Goal: Task Accomplishment & Management: Manage account settings

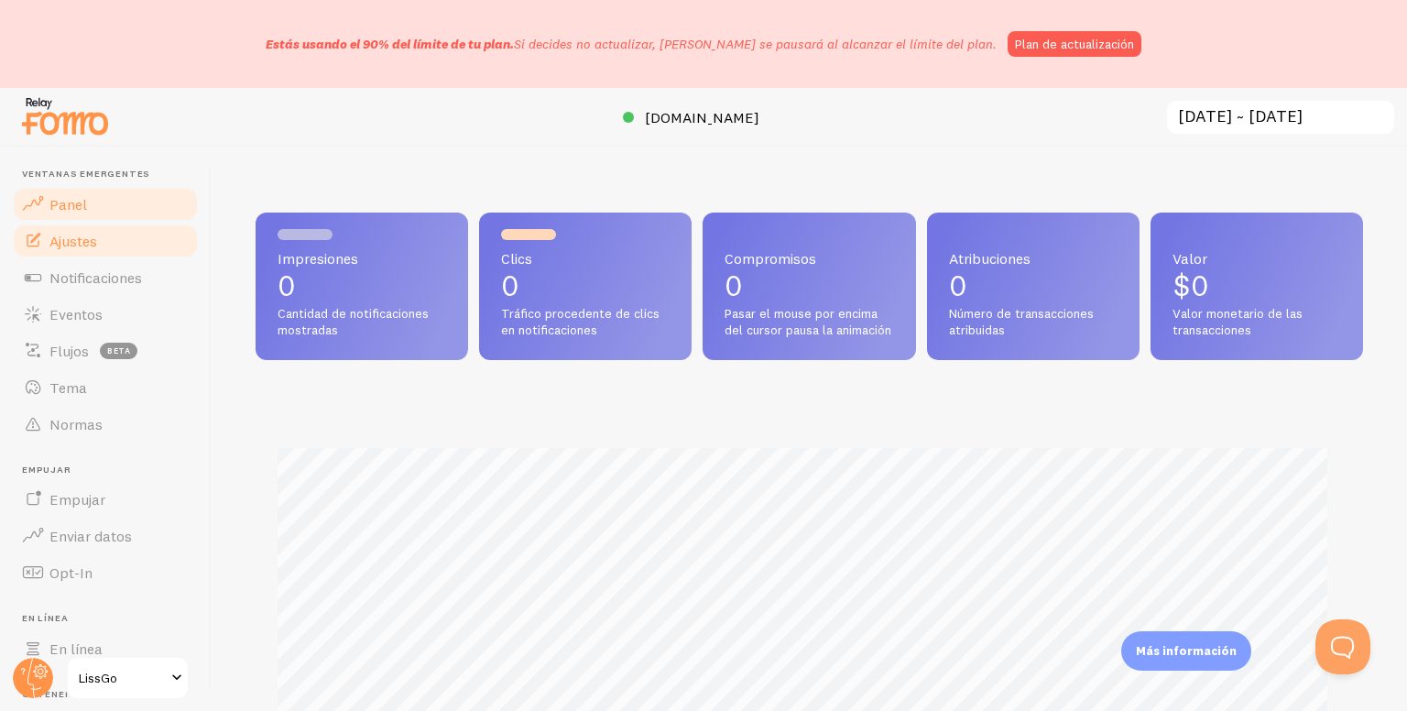
click at [82, 238] on font "Ajustes" at bounding box center [73, 241] width 48 height 18
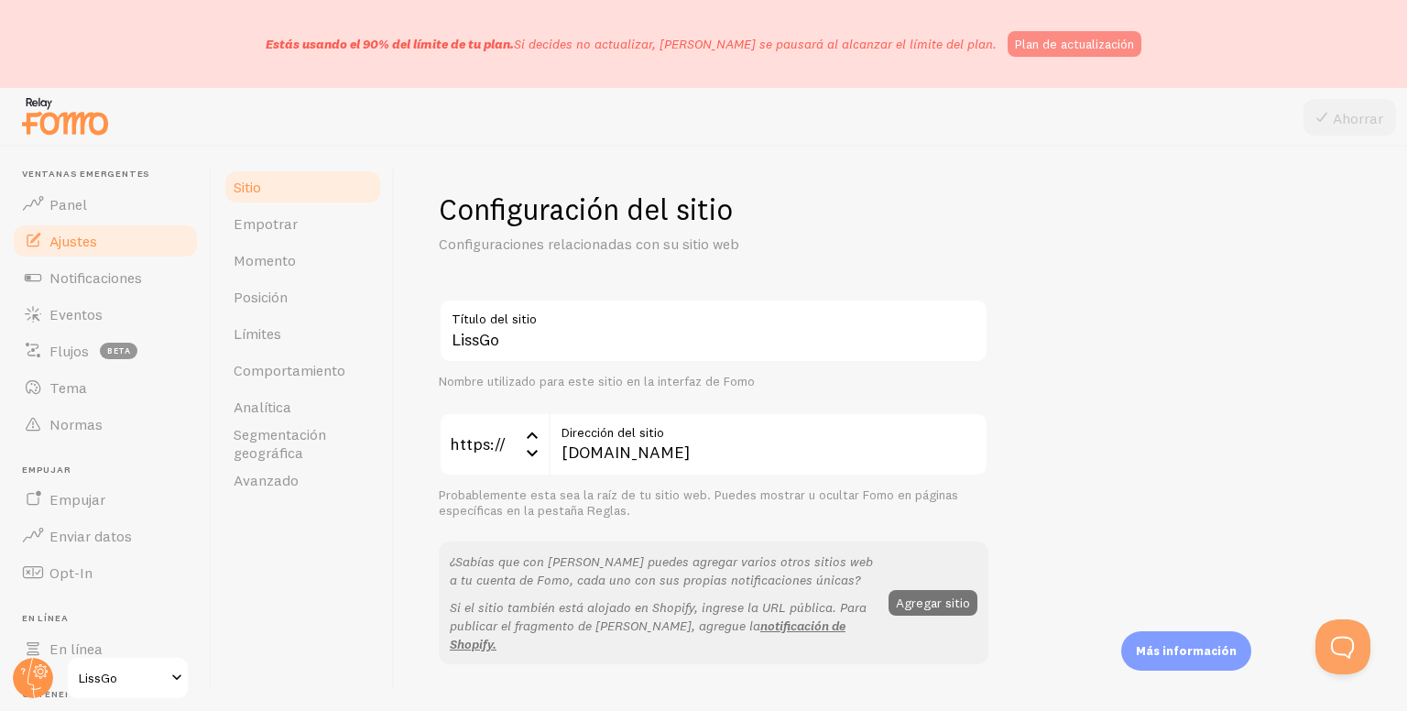
click at [1048, 48] on font "Plan de actualización" at bounding box center [1074, 44] width 119 height 16
click at [87, 270] on font "Notificaciones" at bounding box center [95, 277] width 92 height 18
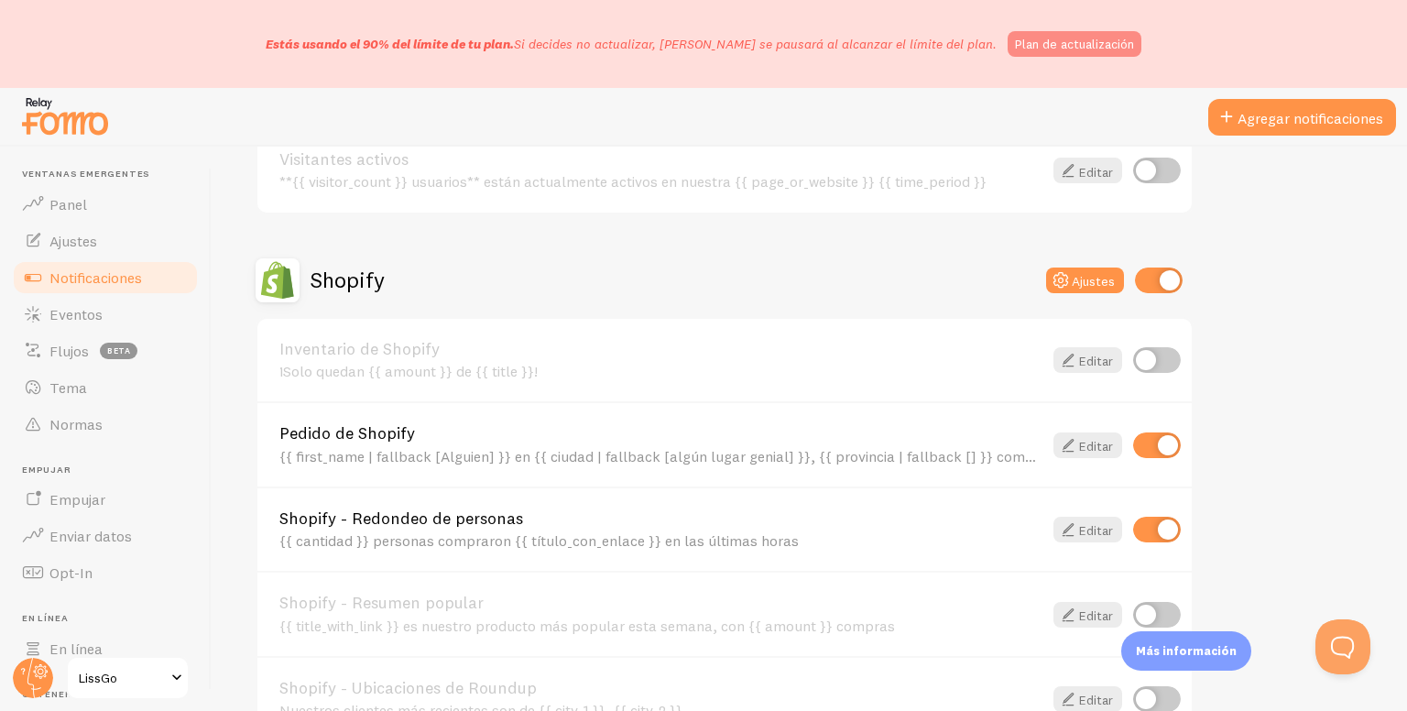
scroll to position [641, 0]
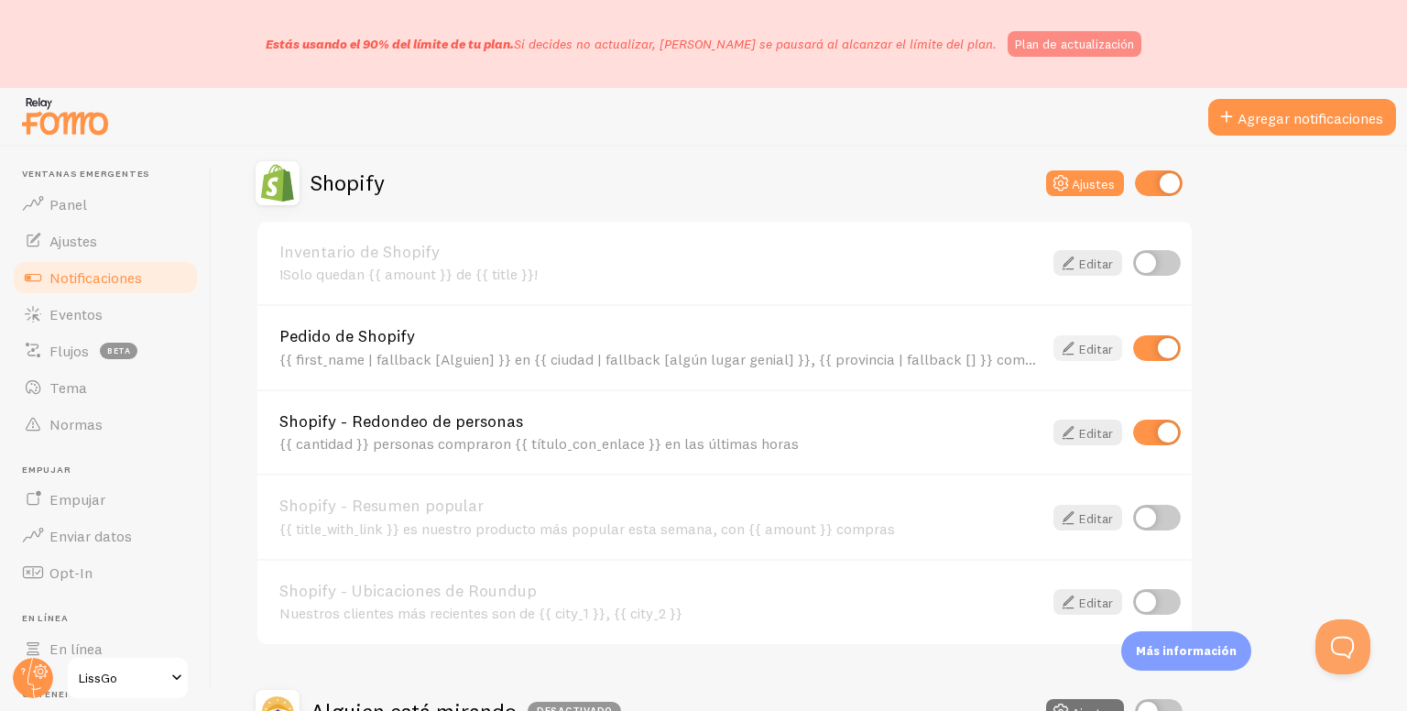
click at [1081, 342] on font "Editar" at bounding box center [1096, 348] width 34 height 16
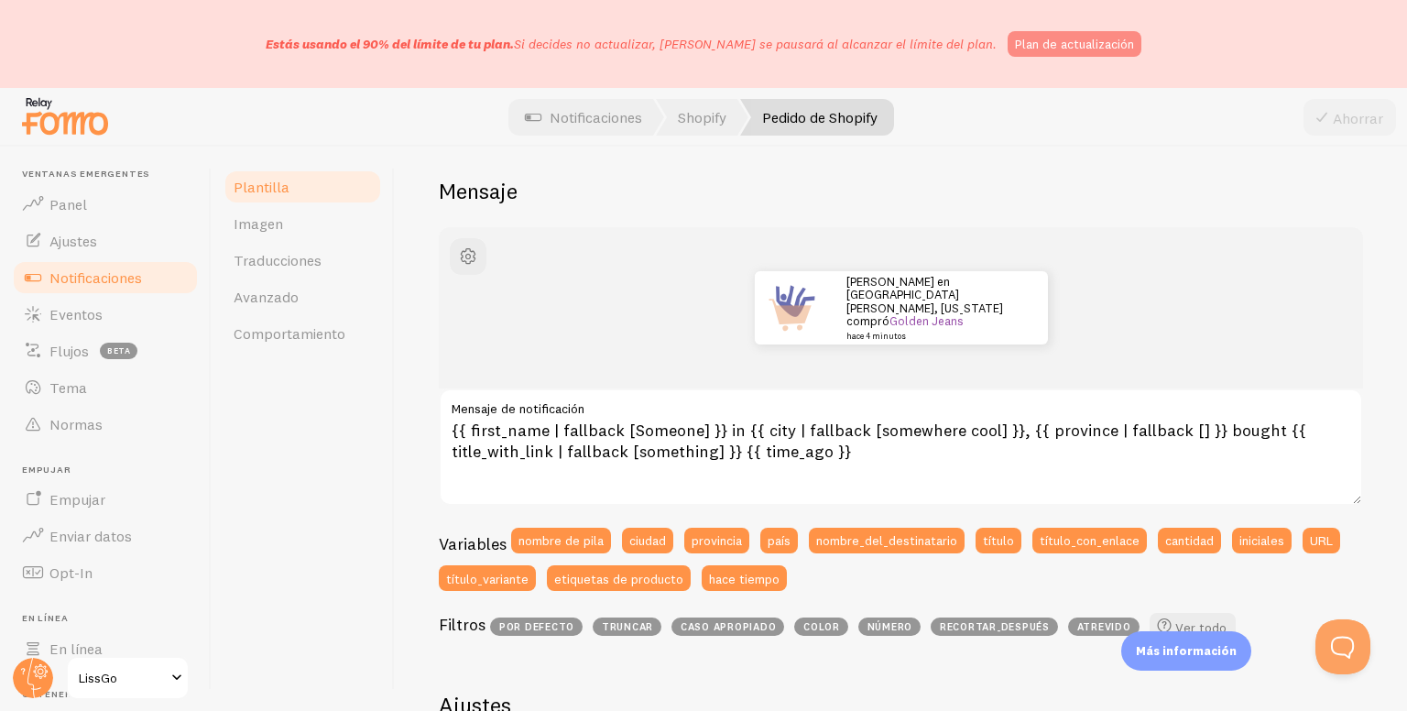
scroll to position [183, 0]
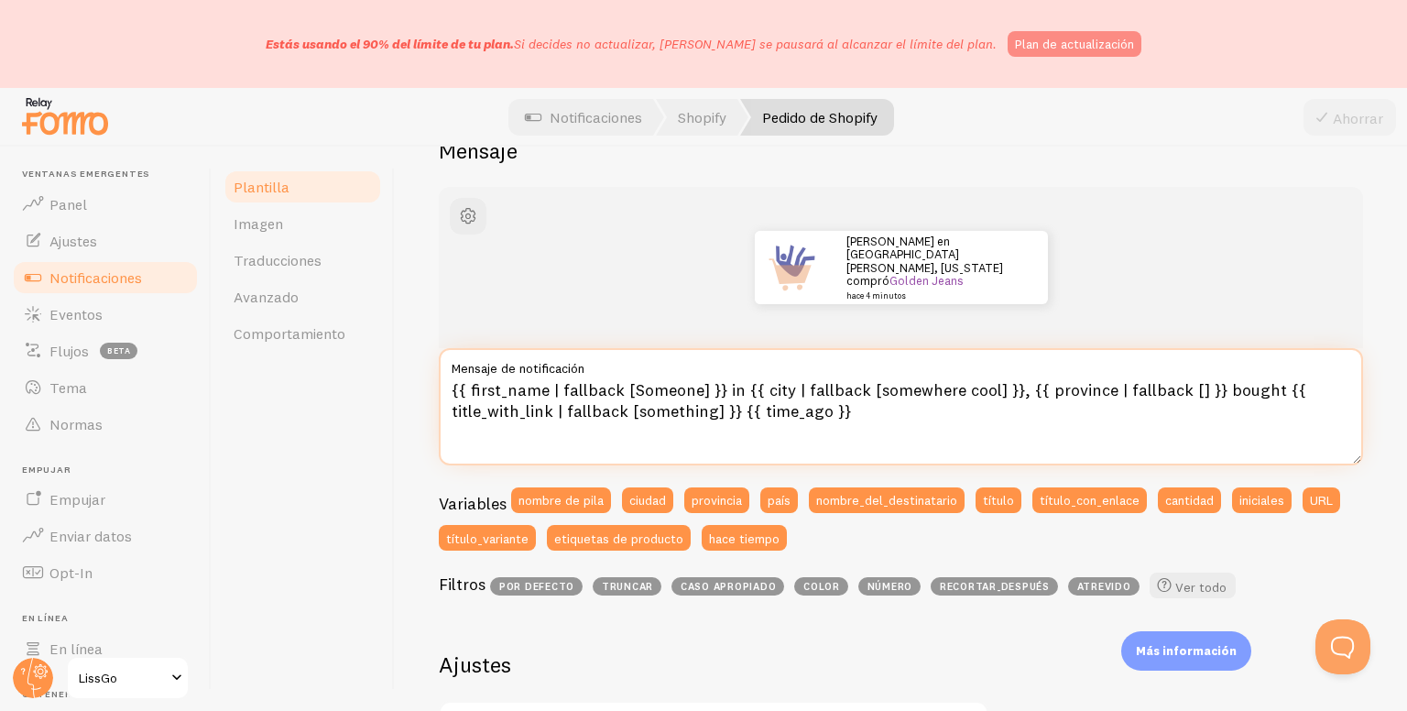
drag, startPoint x: 734, startPoint y: 386, endPoint x: 722, endPoint y: 389, distance: 13.1
click at [722, 389] on textarea "{{ first_name | fallback [Someone] }} in {{ city | fallback [somewhere cool] }}…" at bounding box center [901, 406] width 924 height 117
drag, startPoint x: 565, startPoint y: 407, endPoint x: 619, endPoint y: 414, distance: 54.4
click at [619, 414] on textarea "{{ first_name | fallback [Someone] }} de {{ city | fallback [somewhere cool] }}…" at bounding box center [901, 406] width 924 height 117
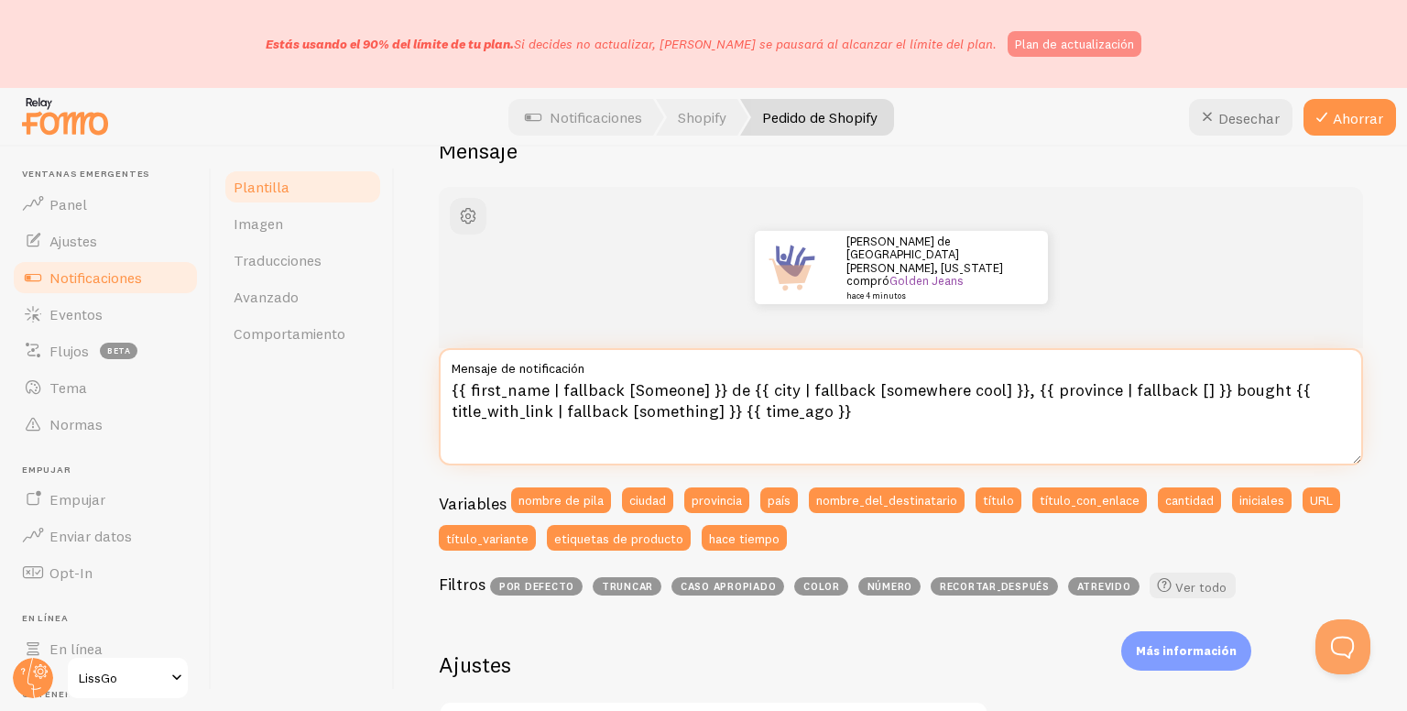
drag, startPoint x: 1211, startPoint y: 389, endPoint x: 1261, endPoint y: 389, distance: 50.4
click at [1261, 389] on textarea "{{ first_name | fallback [Someone] }} de {{ city | fallback [somewhere cool] }}…" at bounding box center [901, 406] width 924 height 117
click at [1237, 395] on textarea "{{ first_name | fallback [Someone] }} de {{ city | fallback [somewhere cool] }}…" at bounding box center [901, 406] width 924 height 117
click at [1208, 388] on textarea "{{ first_name | fallback [Someone] }} de {{ city | fallback [somewhere cool] }}…" at bounding box center [901, 406] width 924 height 117
drag, startPoint x: 1212, startPoint y: 388, endPoint x: 1260, endPoint y: 393, distance: 47.8
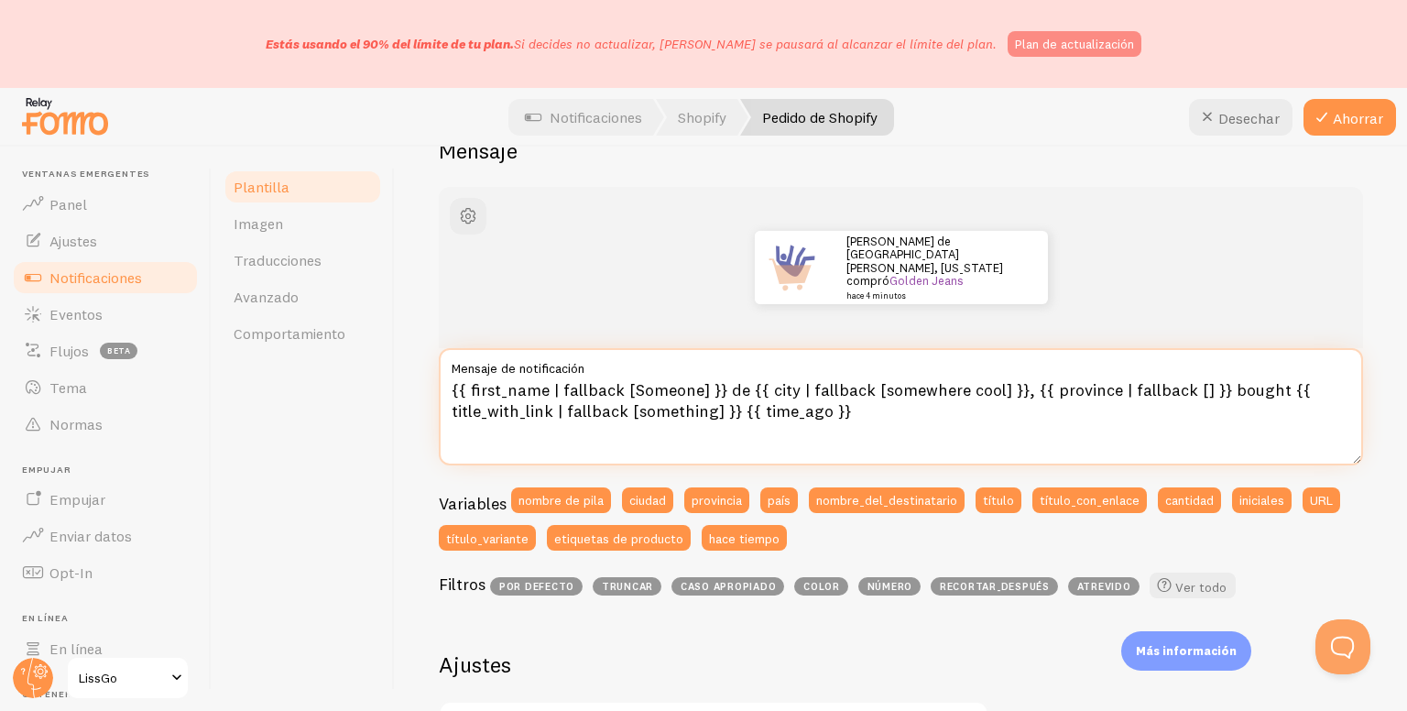
click at [1260, 393] on textarea "{{ first_name | fallback [Someone] }} de {{ city | fallback [somewhere cool] }}…" at bounding box center [901, 406] width 924 height 117
type textarea "{{ first_name | fallback [Someone] }} de {{ city | fallback [somewhere cool] }}…"
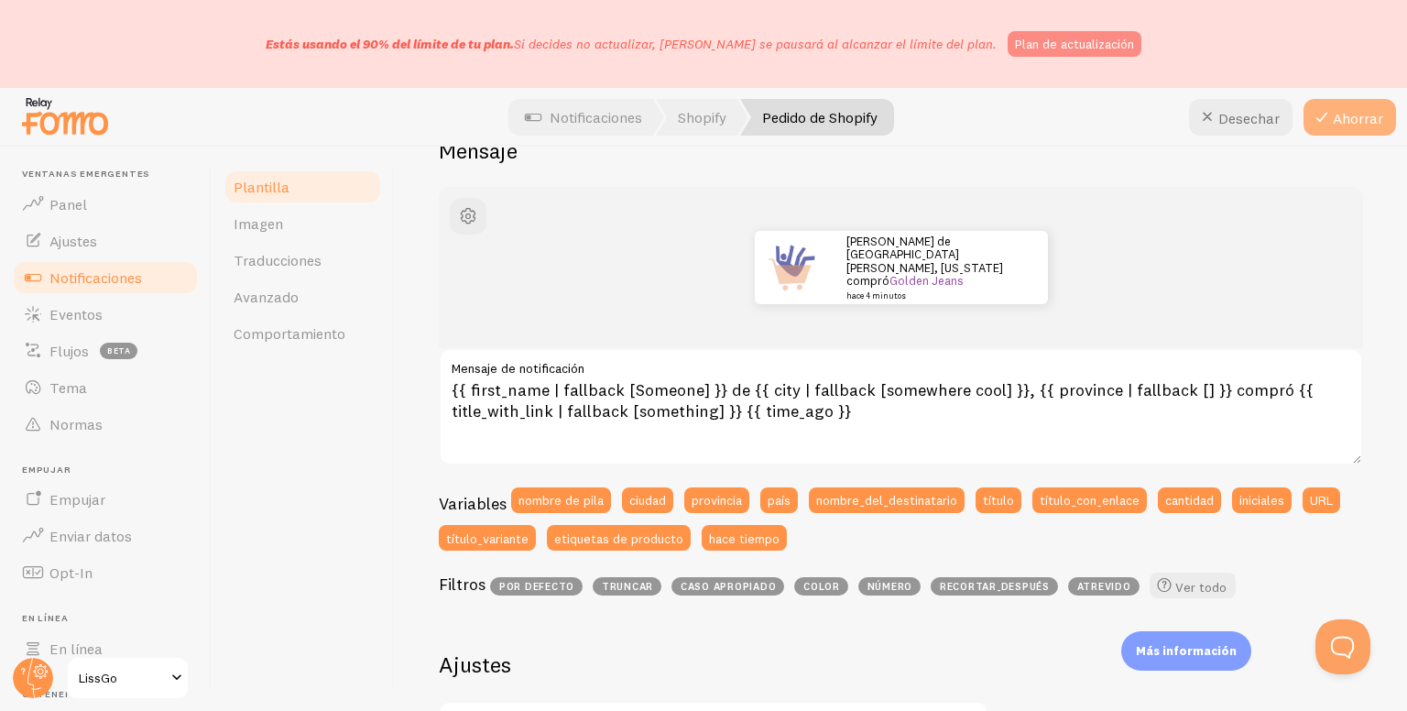
click at [1339, 119] on font "Ahorrar" at bounding box center [1357, 118] width 50 height 18
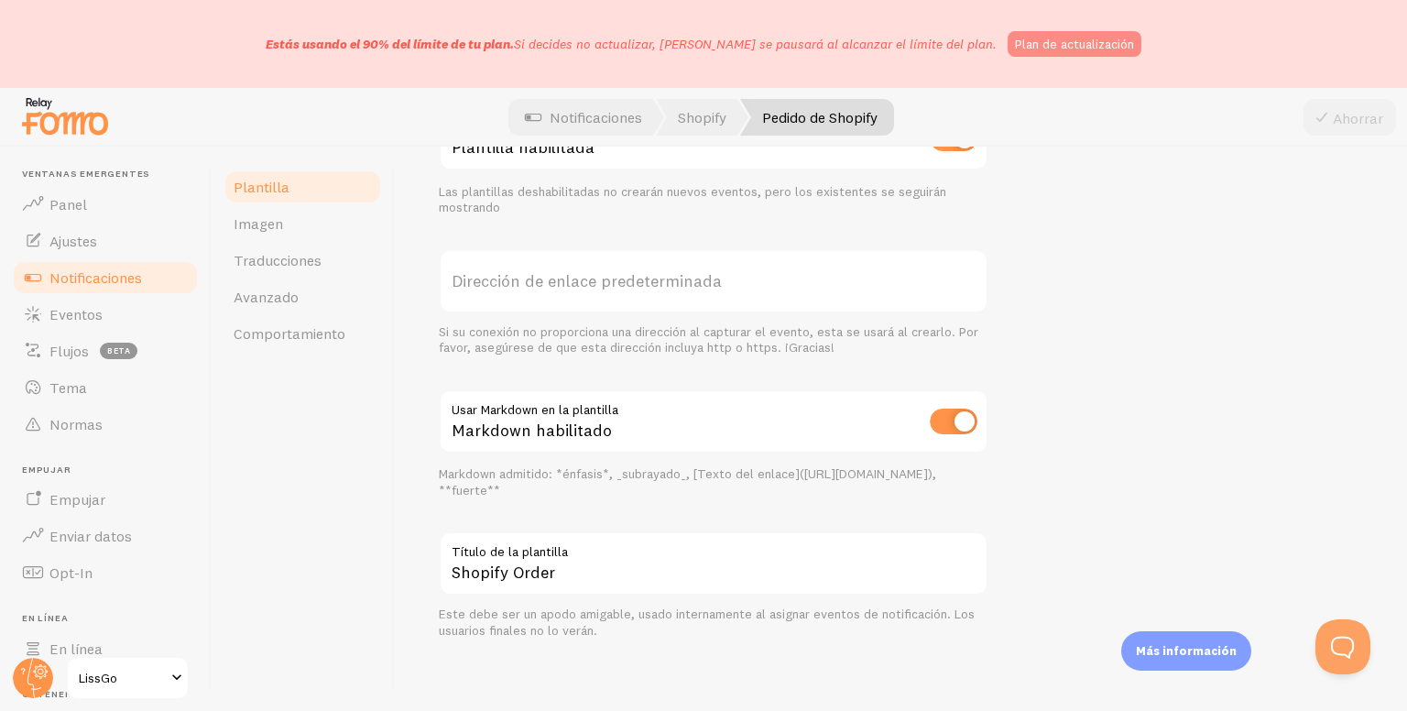
scroll to position [736, 0]
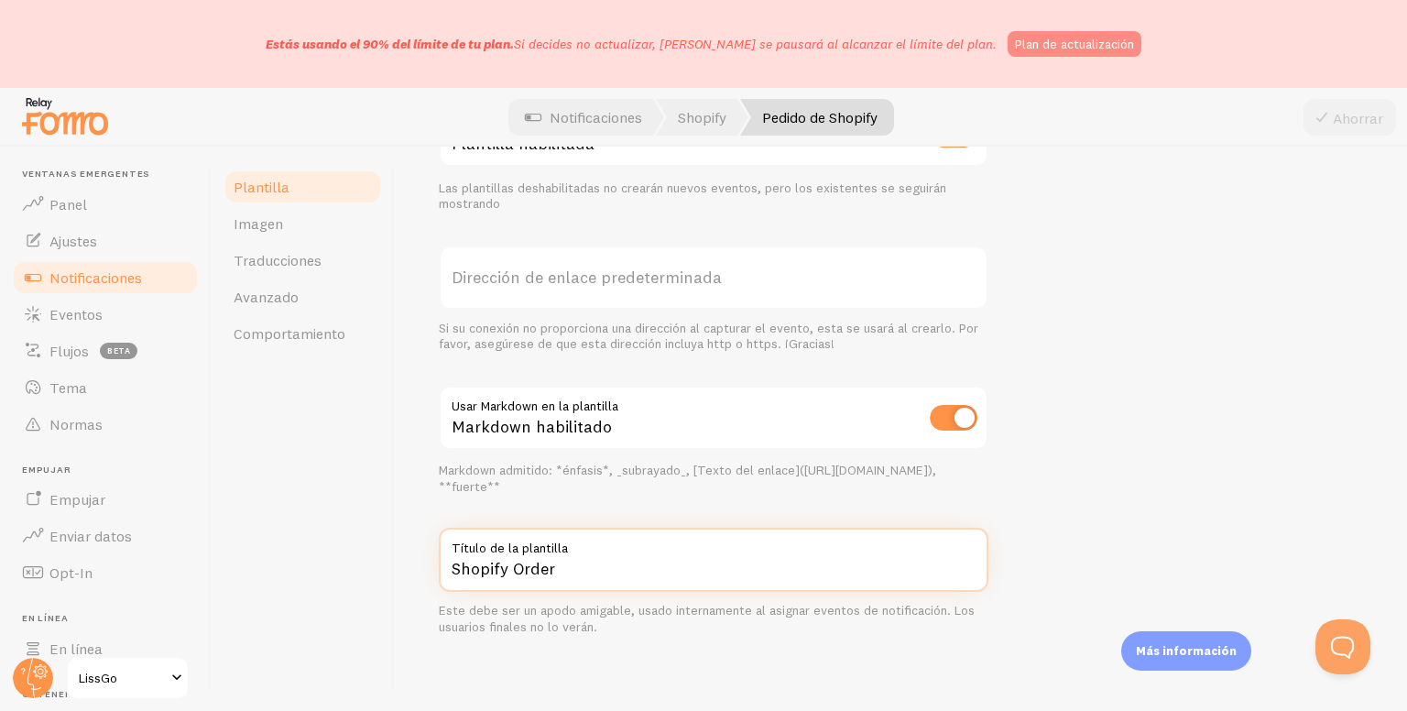
click at [552, 571] on input "Shopify Order" at bounding box center [713, 559] width 549 height 64
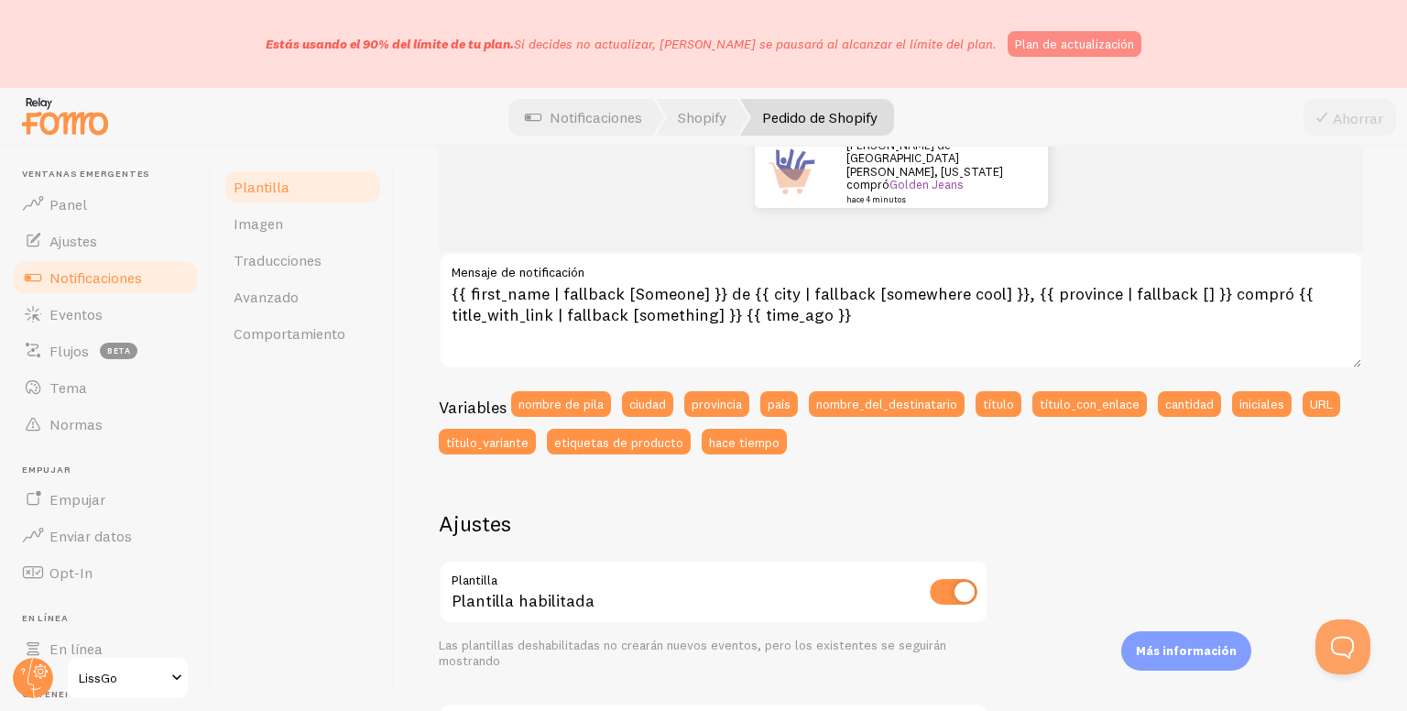
scroll to position [278, 0]
click at [240, 230] on font "Imagen" at bounding box center [258, 223] width 49 height 18
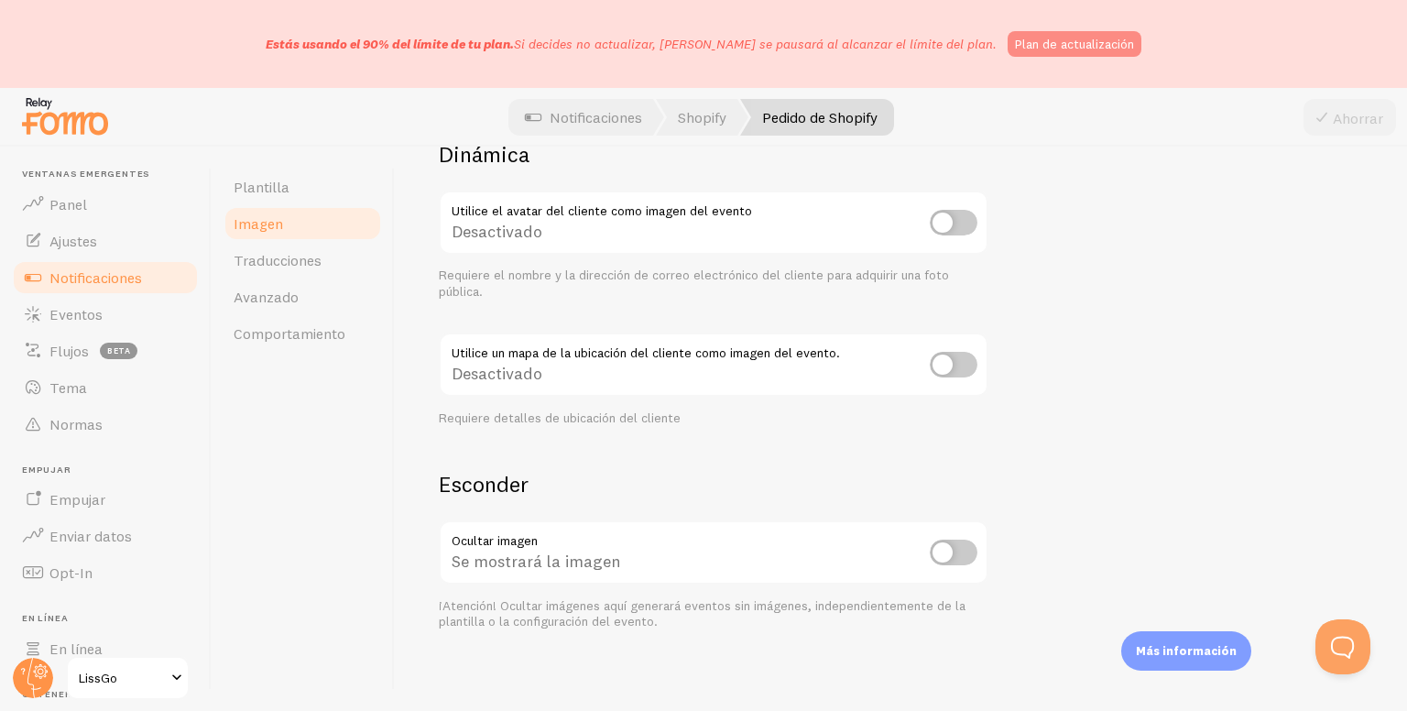
scroll to position [869, 0]
click at [112, 244] on link "Ajustes" at bounding box center [105, 241] width 189 height 37
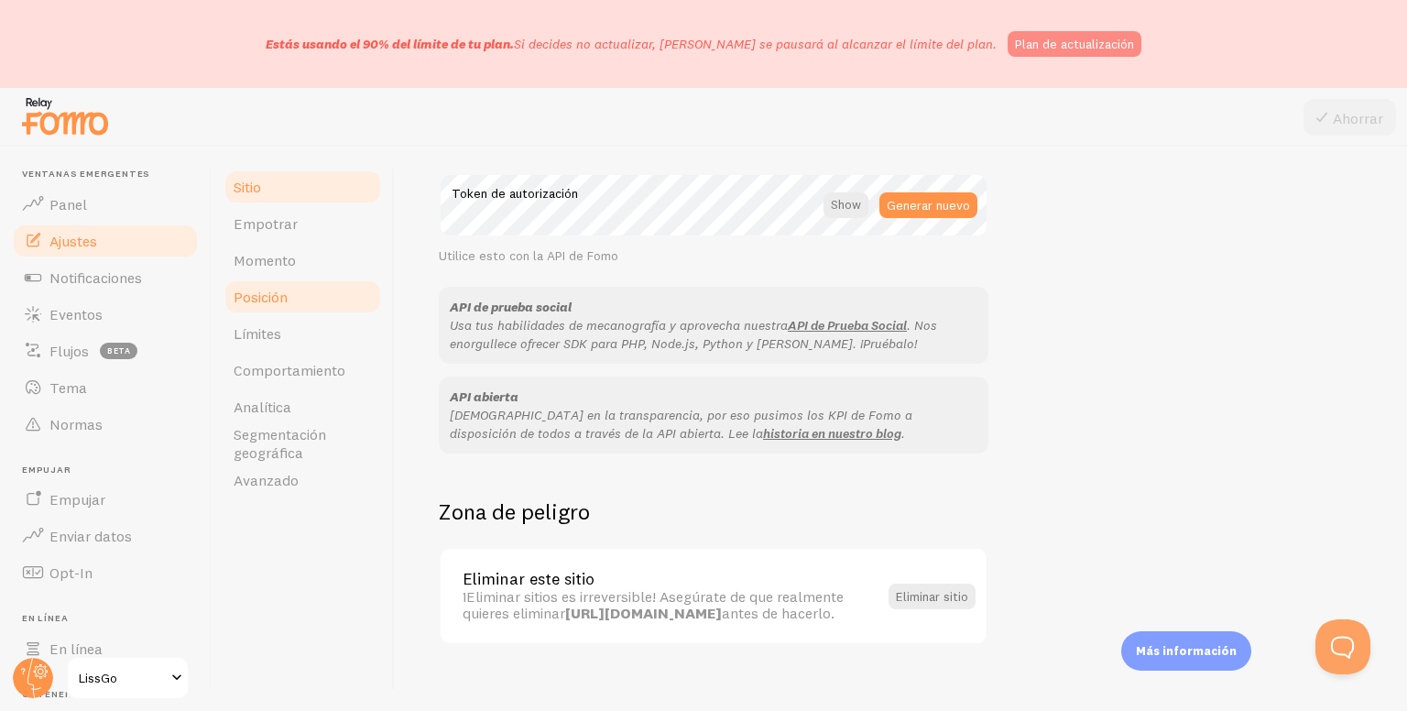
scroll to position [1104, 0]
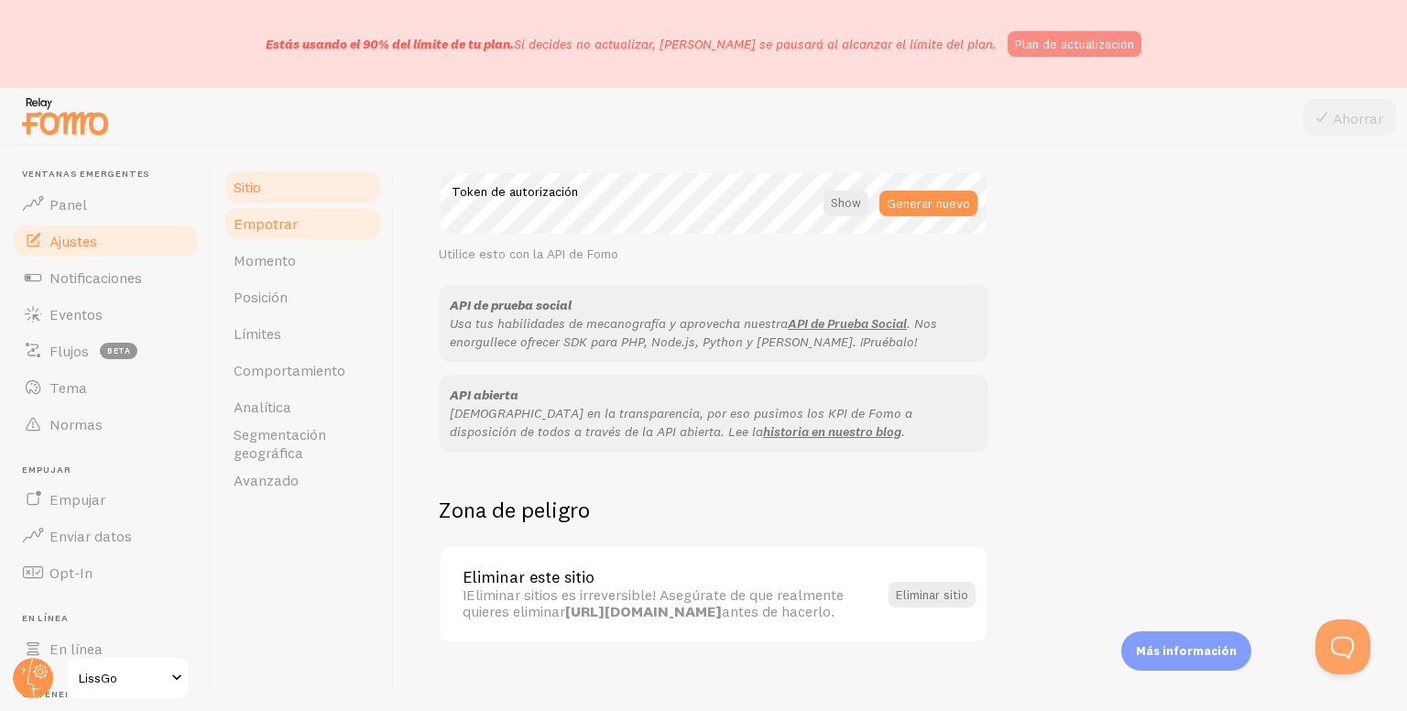
click at [251, 229] on font "Empotrar" at bounding box center [266, 223] width 64 height 18
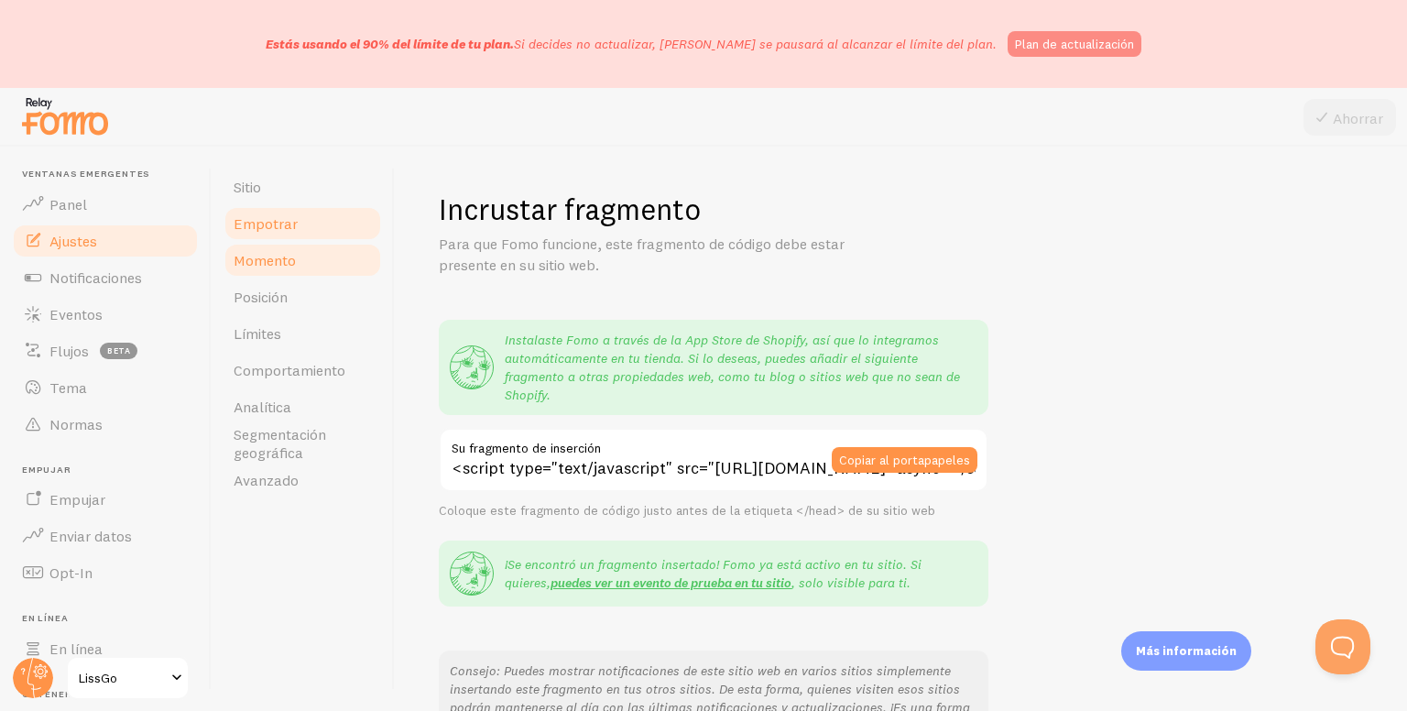
click at [271, 244] on link "Momento" at bounding box center [303, 260] width 160 height 37
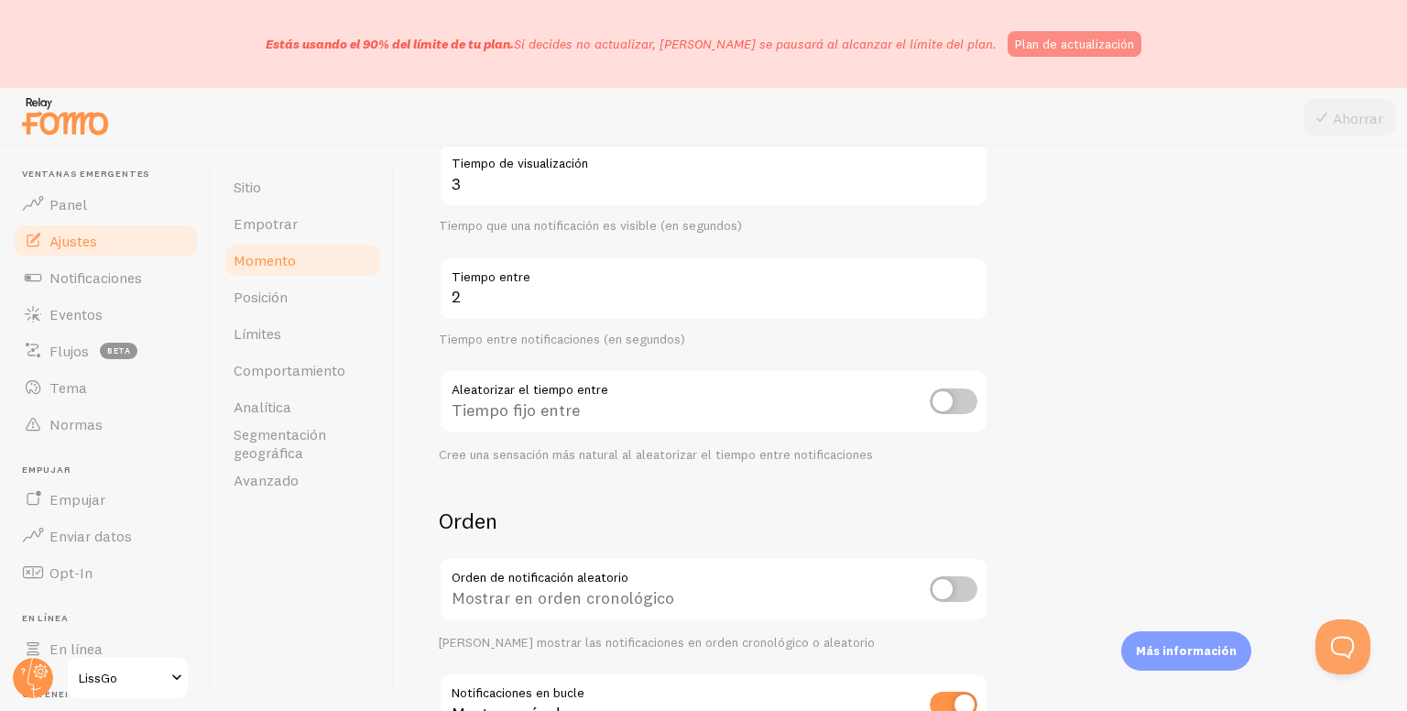
scroll to position [92, 0]
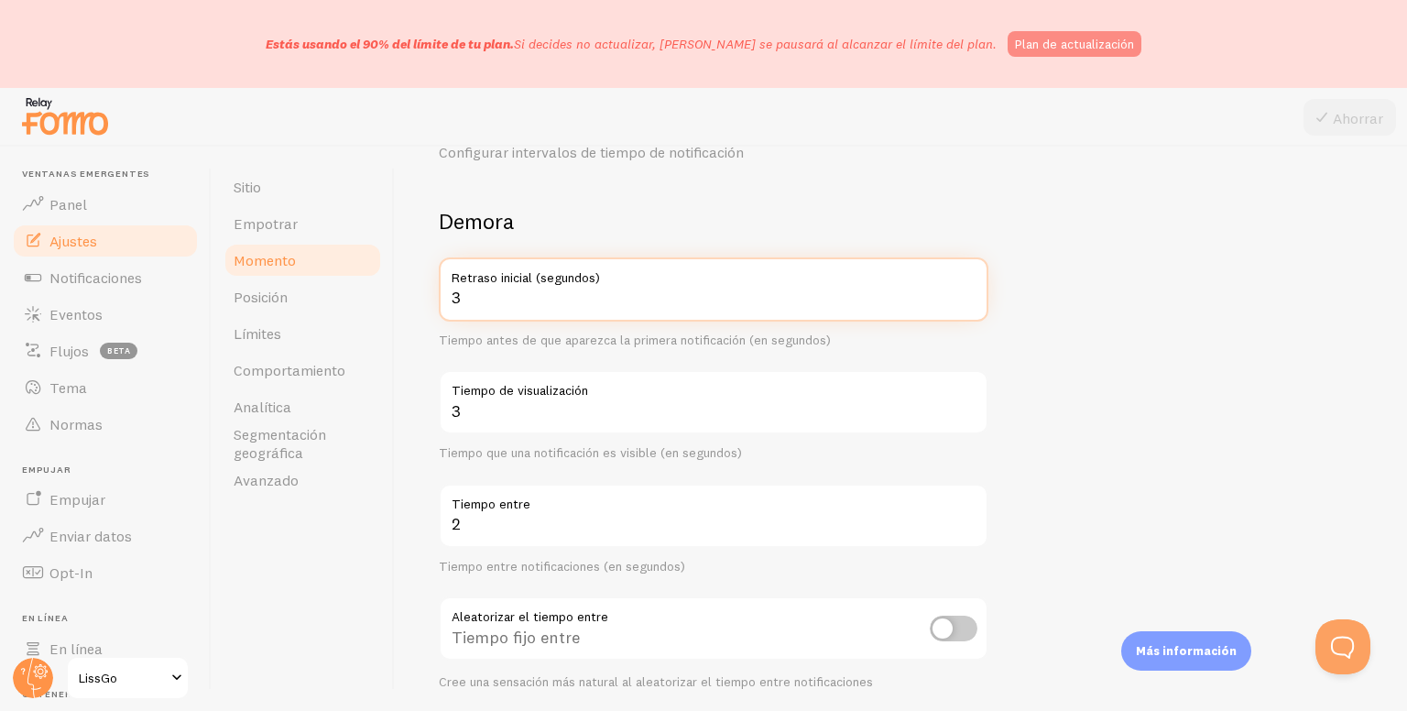
drag, startPoint x: 471, startPoint y: 294, endPoint x: 452, endPoint y: 289, distance: 18.9
click at [452, 289] on input "3" at bounding box center [713, 289] width 549 height 64
type input "2"
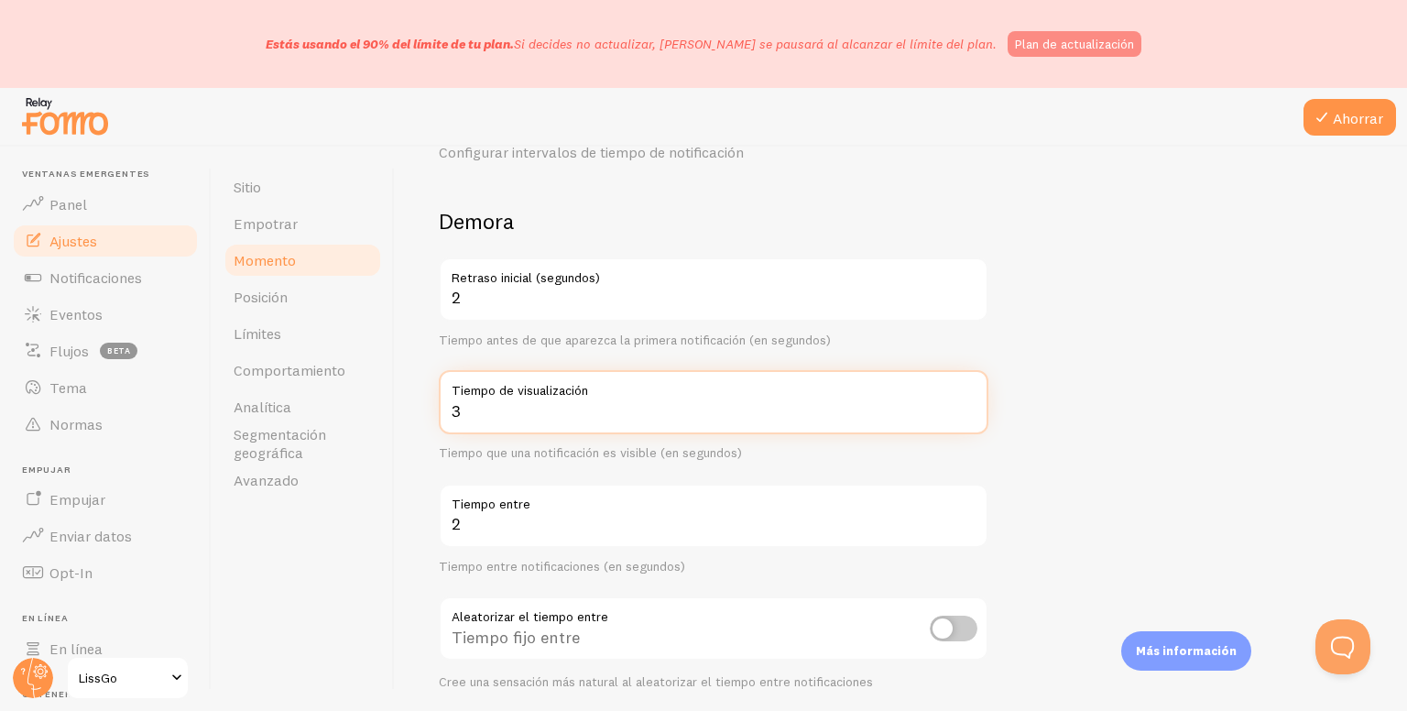
drag, startPoint x: 473, startPoint y: 402, endPoint x: 422, endPoint y: 408, distance: 51.7
click at [422, 408] on div "Ajustes de tiempo Configurar intervalos de tiempo de notificación Demora 2 Retr…" at bounding box center [901, 429] width 1012 height 564
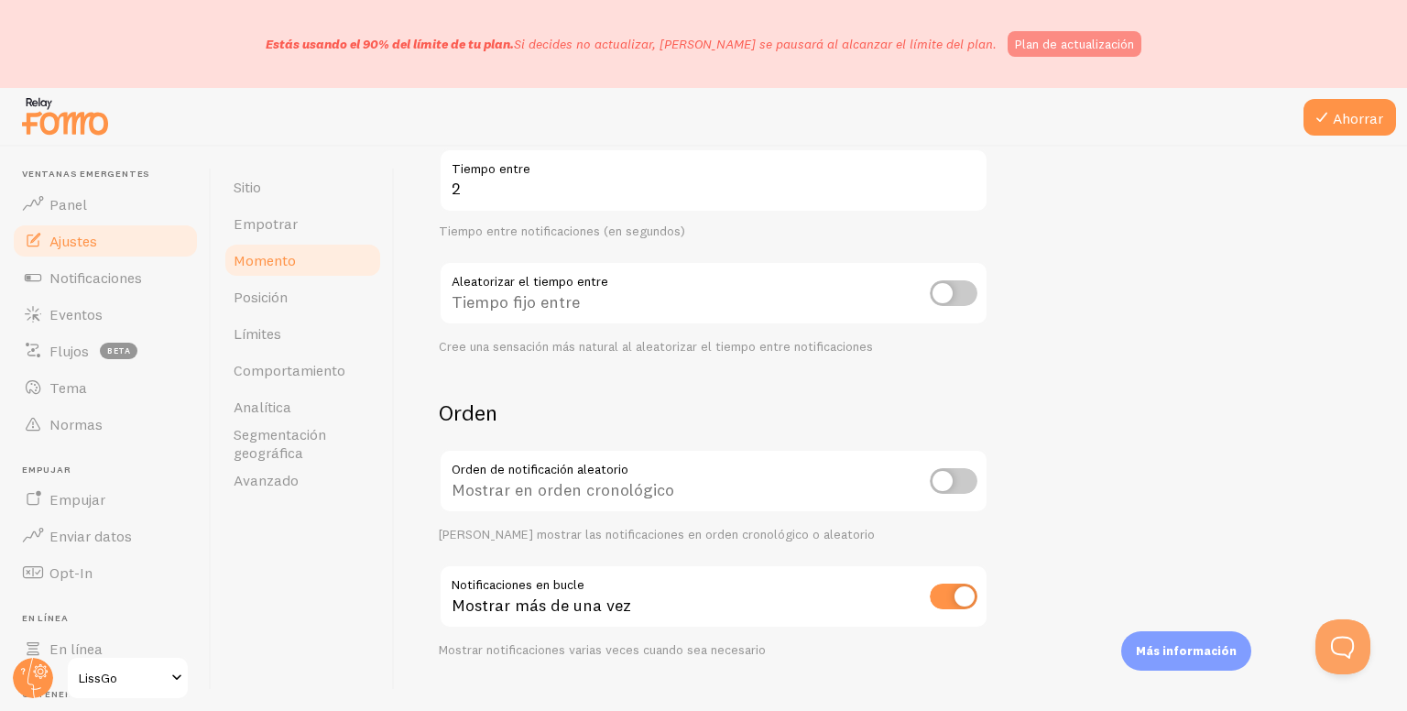
scroll to position [458, 0]
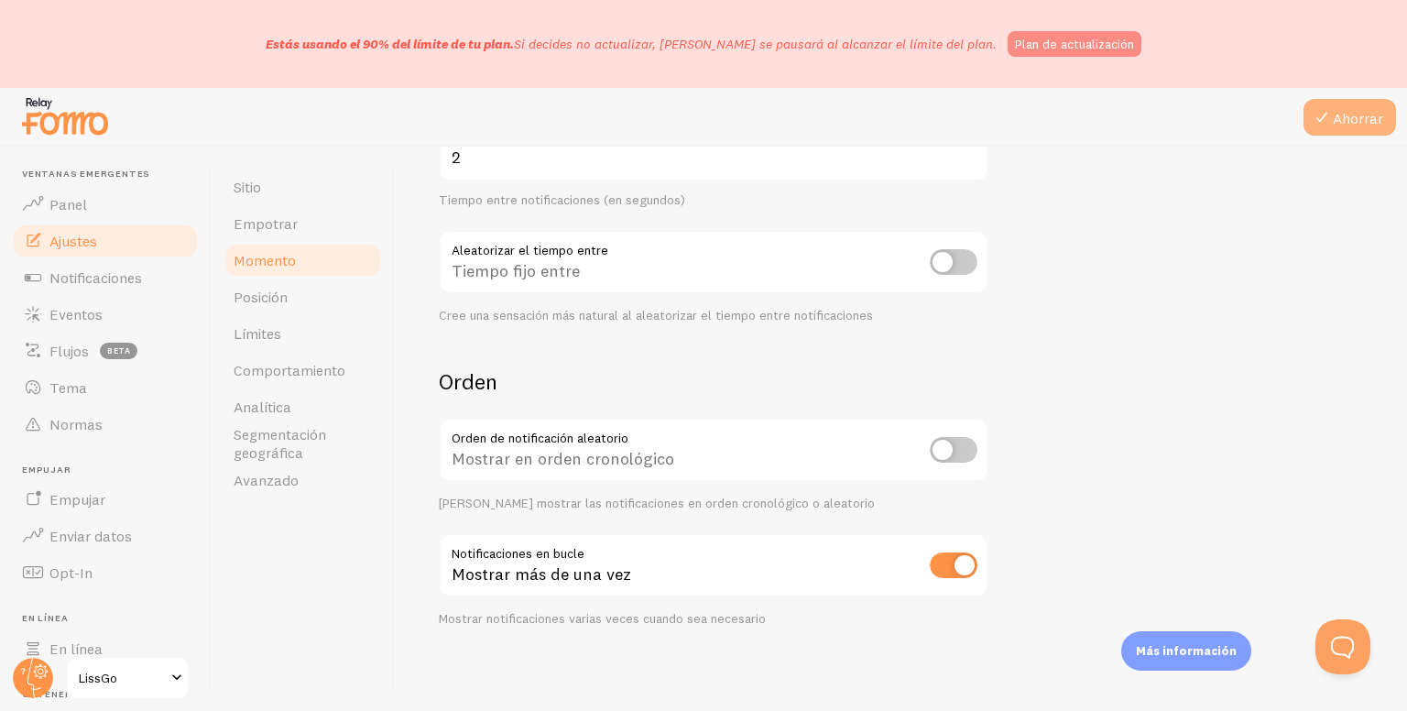
type input "5"
click at [1333, 133] on button "Ahorrar" at bounding box center [1349, 117] width 92 height 37
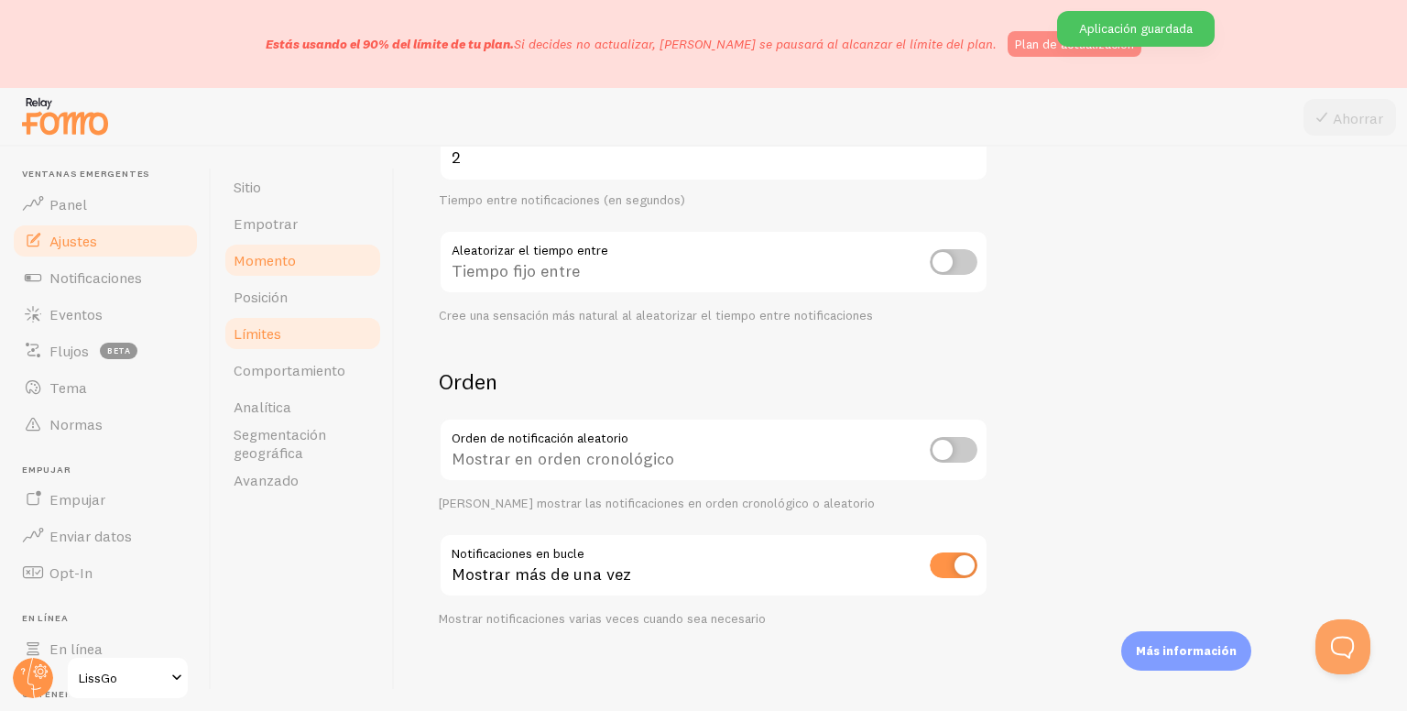
click at [245, 329] on font "Límites" at bounding box center [258, 333] width 48 height 18
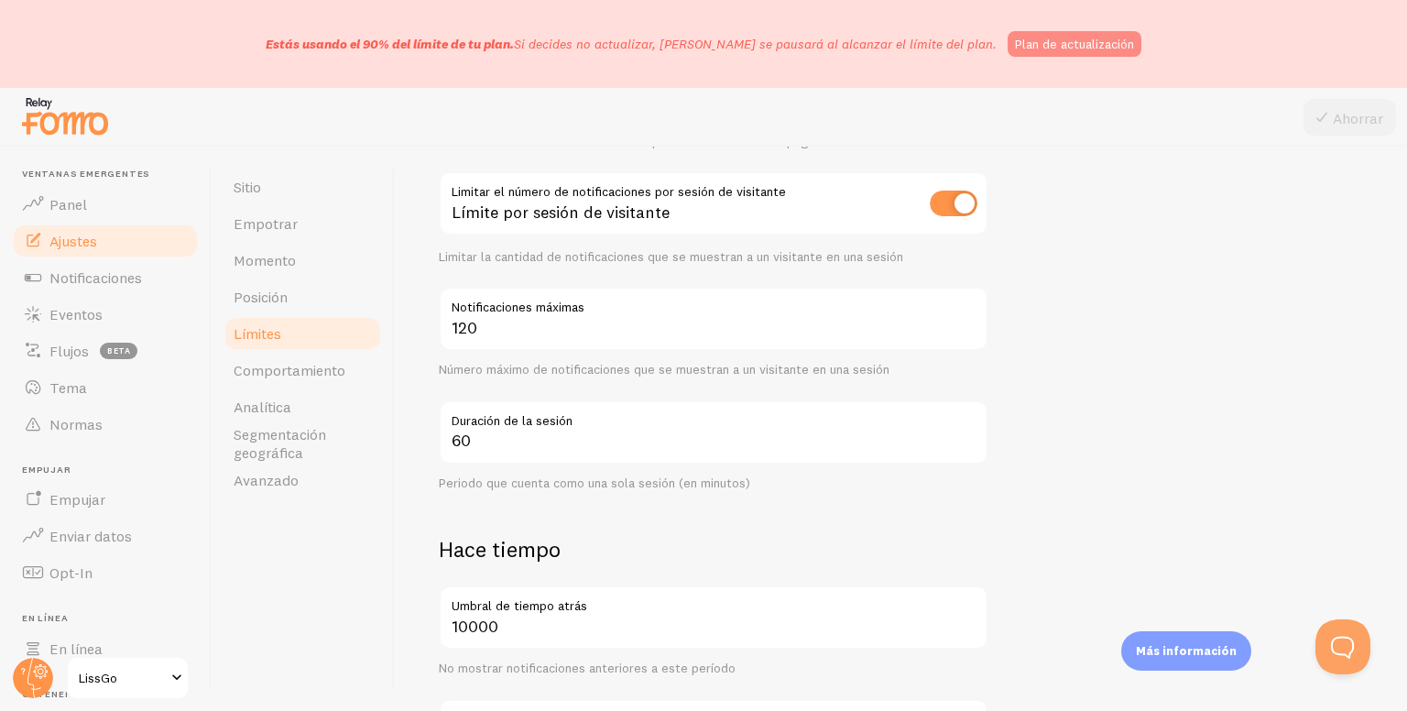
scroll to position [92, 0]
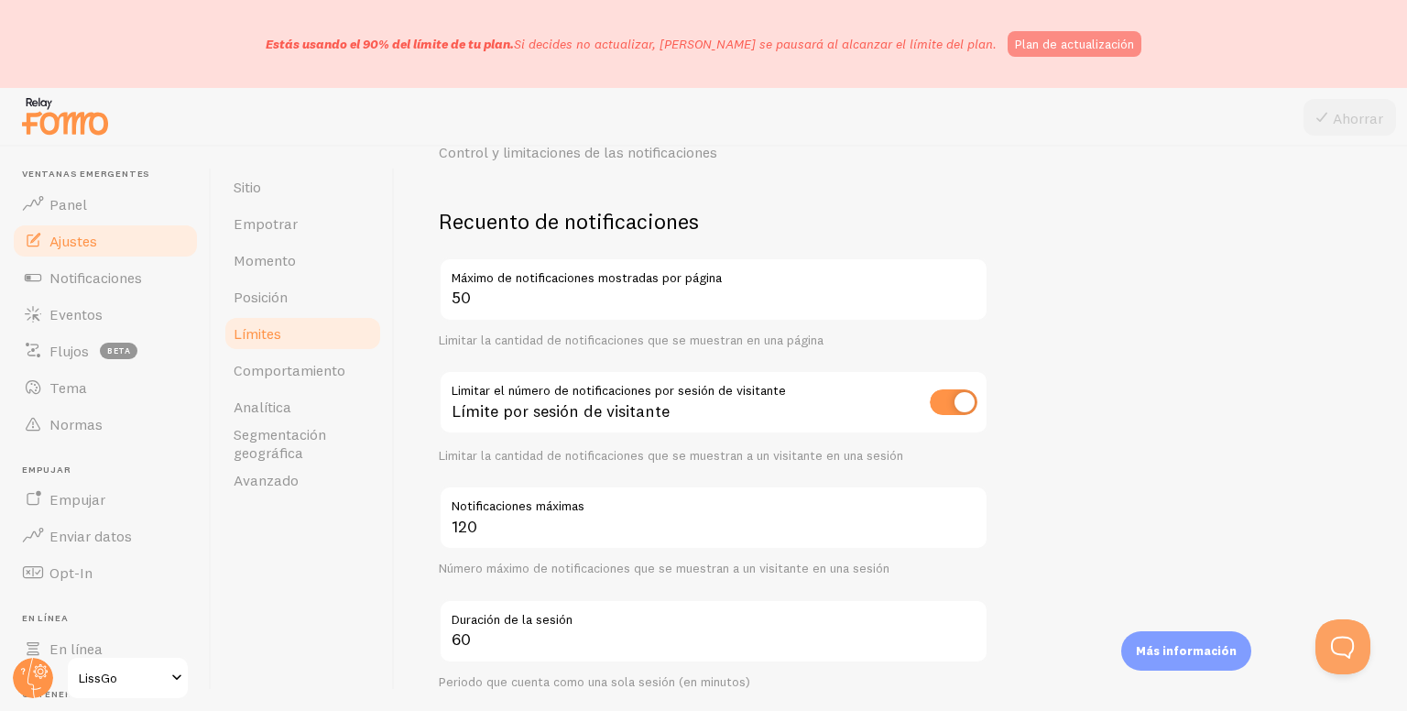
click at [966, 513] on label "Notificaciones máximas" at bounding box center [713, 500] width 549 height 31
click at [966, 513] on input "120" at bounding box center [713, 517] width 549 height 64
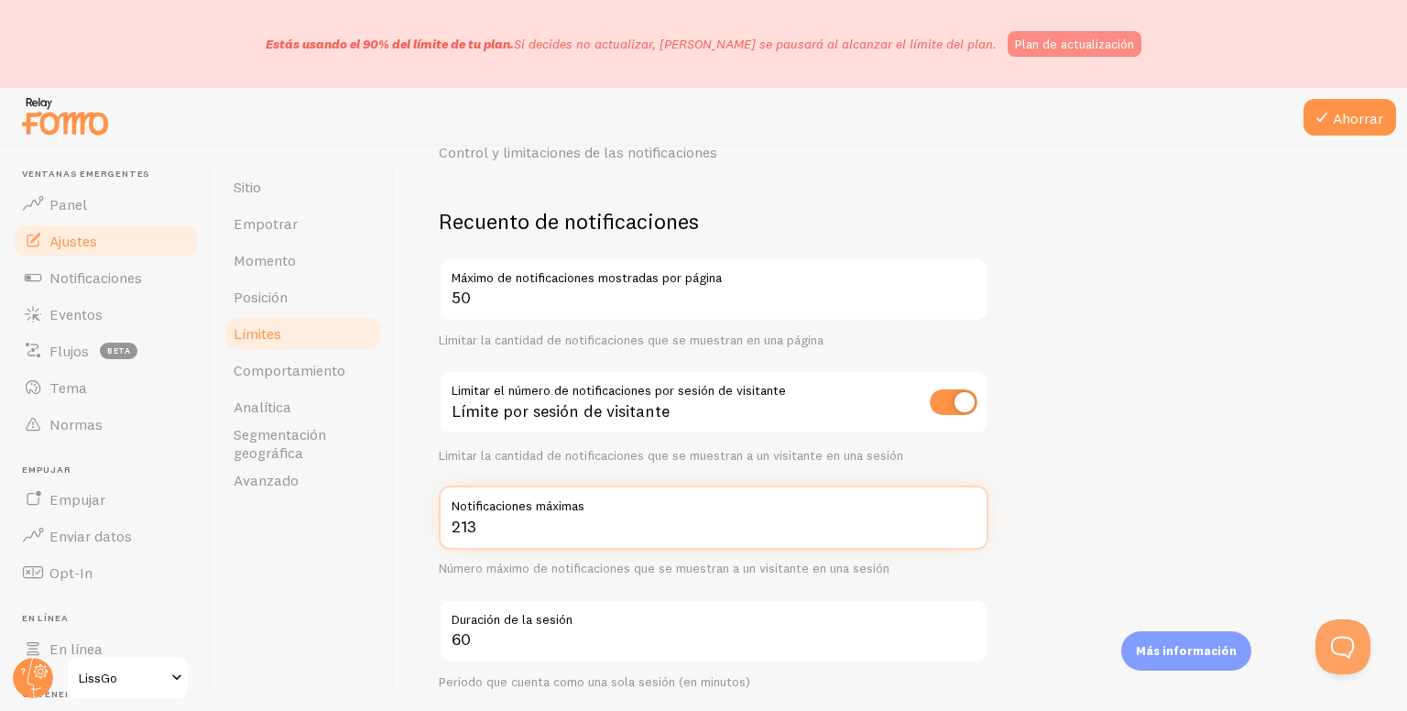
click at [966, 517] on input "213" at bounding box center [713, 517] width 549 height 64
click at [468, 514] on label "Notificaciones máximas" at bounding box center [713, 500] width 549 height 31
click at [468, 514] on input "213" at bounding box center [713, 517] width 549 height 64
drag, startPoint x: 467, startPoint y: 517, endPoint x: 450, endPoint y: 522, distance: 18.0
click at [440, 517] on input "213" at bounding box center [713, 517] width 549 height 64
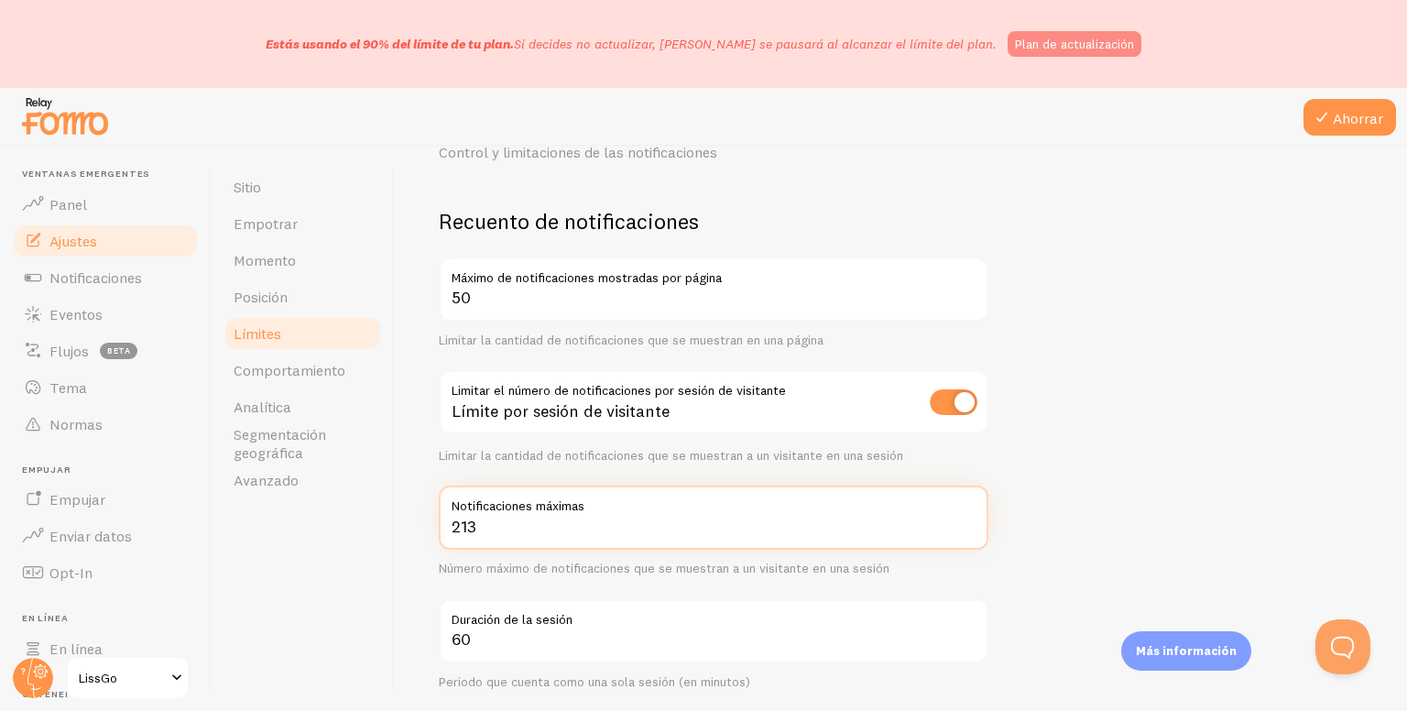
drag, startPoint x: 469, startPoint y: 526, endPoint x: 483, endPoint y: 532, distance: 16.0
click at [470, 527] on input "213" at bounding box center [713, 517] width 549 height 64
click at [488, 533] on input "213" at bounding box center [713, 517] width 549 height 64
drag, startPoint x: 476, startPoint y: 531, endPoint x: 425, endPoint y: 523, distance: 51.9
click at [425, 523] on div "Límites Control y limitaciones de las notificaciones Recuento de notificaciones…" at bounding box center [901, 429] width 1012 height 564
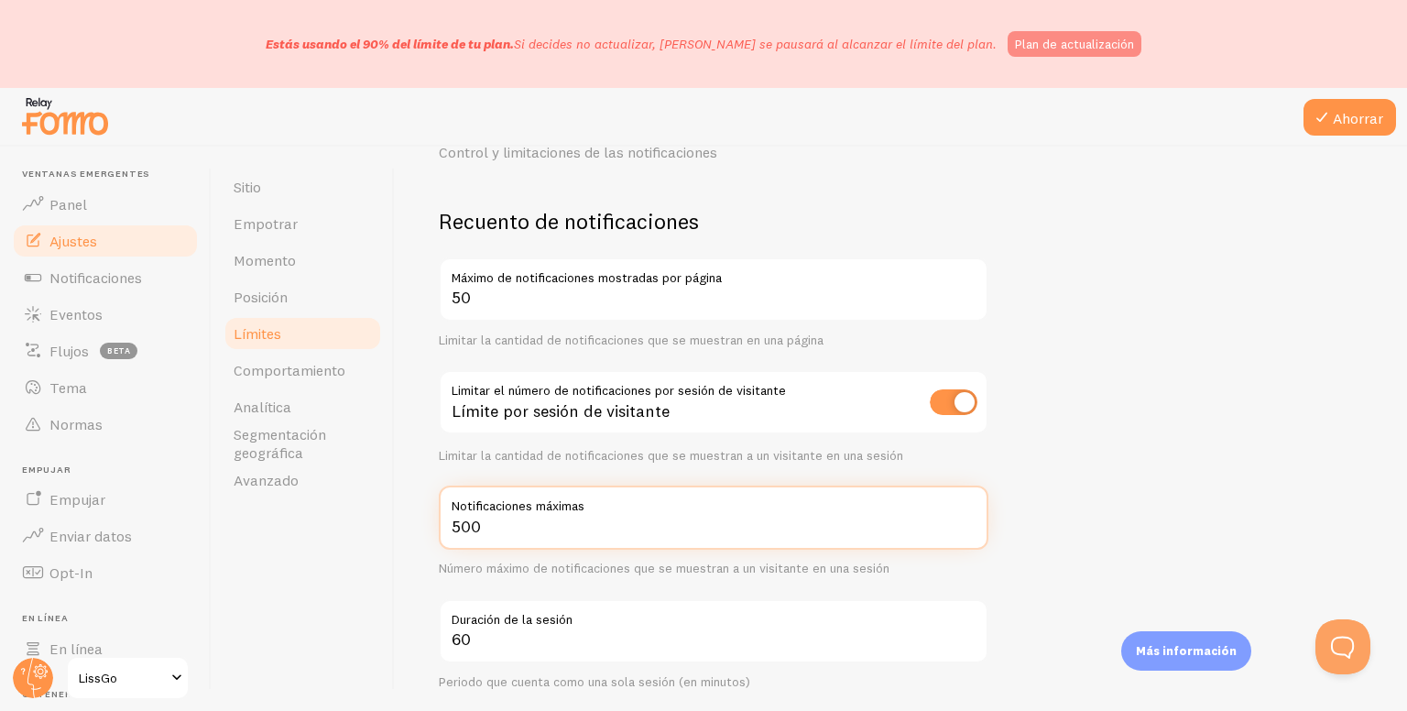
type input "500"
click at [450, 285] on label "Máximo de notificaciones mostradas por página" at bounding box center [713, 272] width 549 height 31
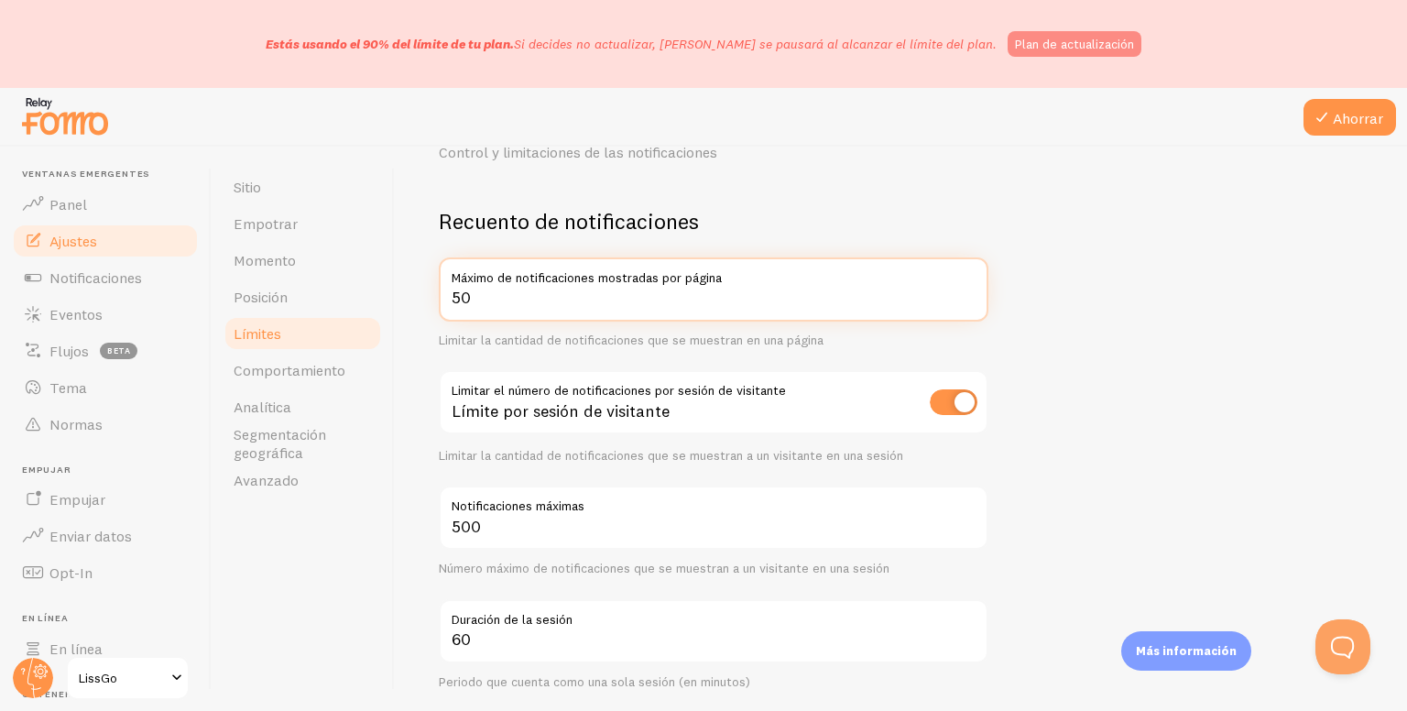
drag, startPoint x: 496, startPoint y: 305, endPoint x: 405, endPoint y: 290, distance: 92.7
click at [405, 290] on div "Límites Control y limitaciones de las notificaciones Recuento de notificaciones…" at bounding box center [901, 429] width 1012 height 564
type input "500"
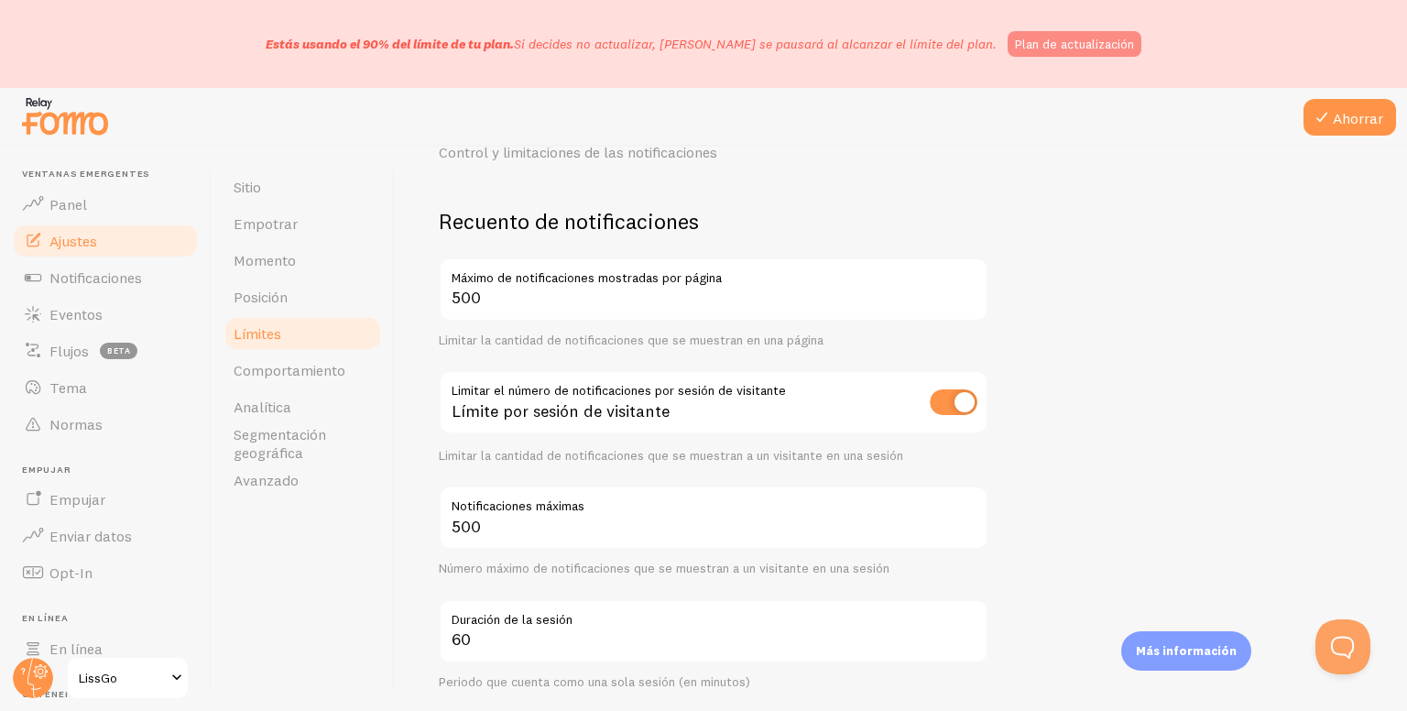
click at [1354, 117] on font "Ahorrar" at bounding box center [1357, 118] width 50 height 18
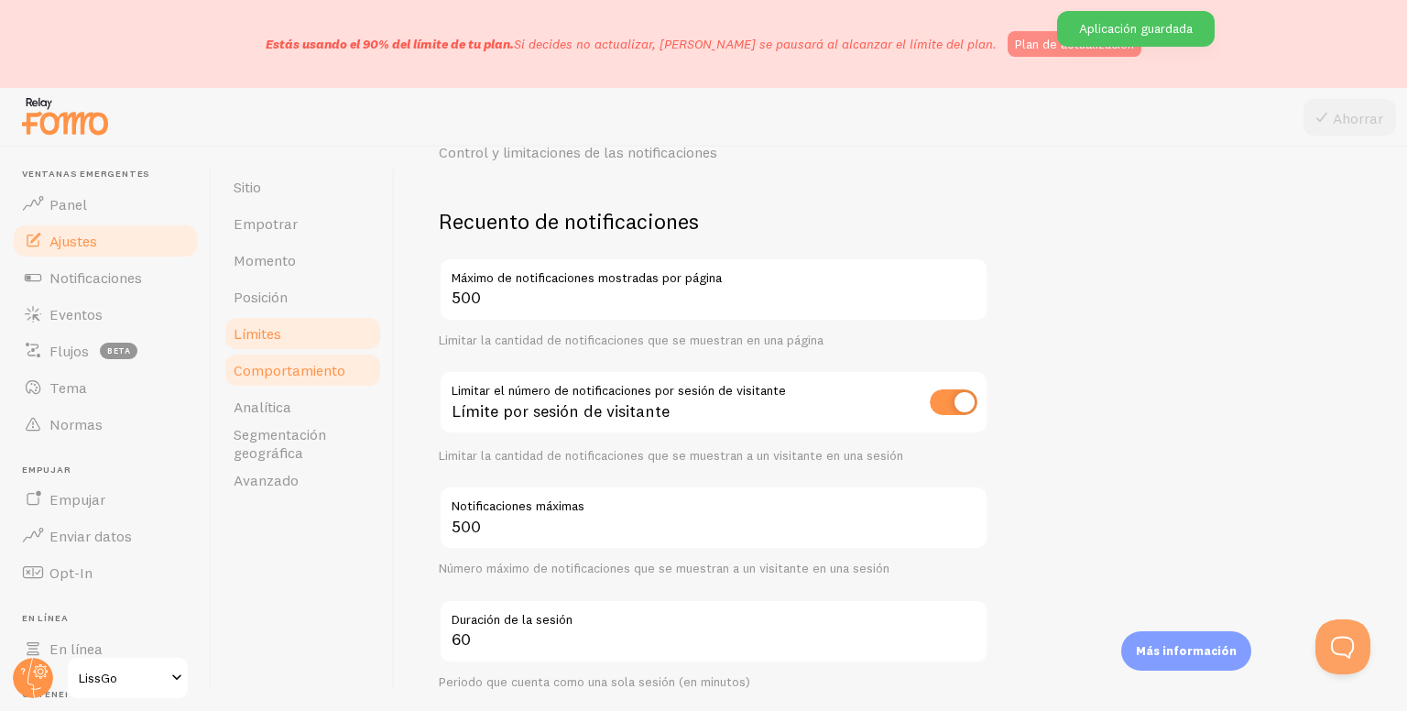
click at [270, 382] on link "Comportamiento" at bounding box center [303, 370] width 160 height 37
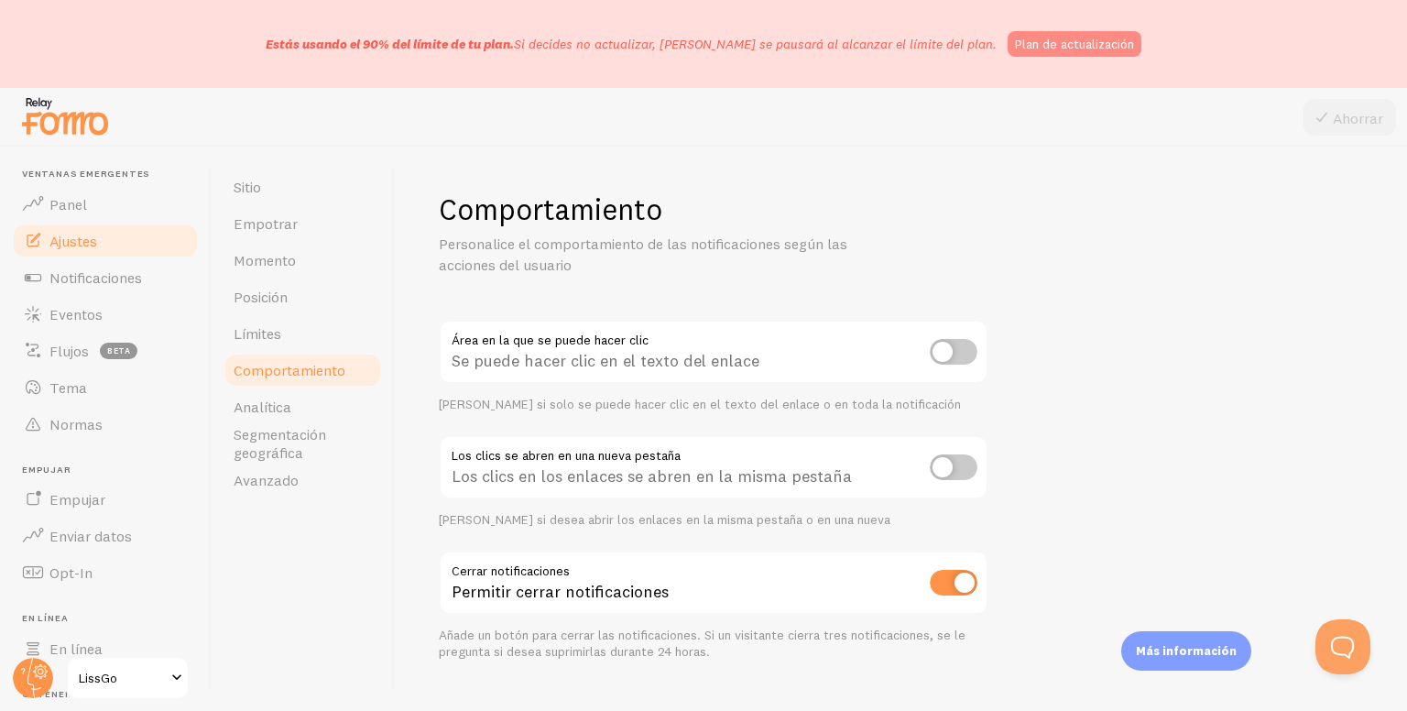
click at [151, 251] on link "Ajustes" at bounding box center [105, 241] width 189 height 37
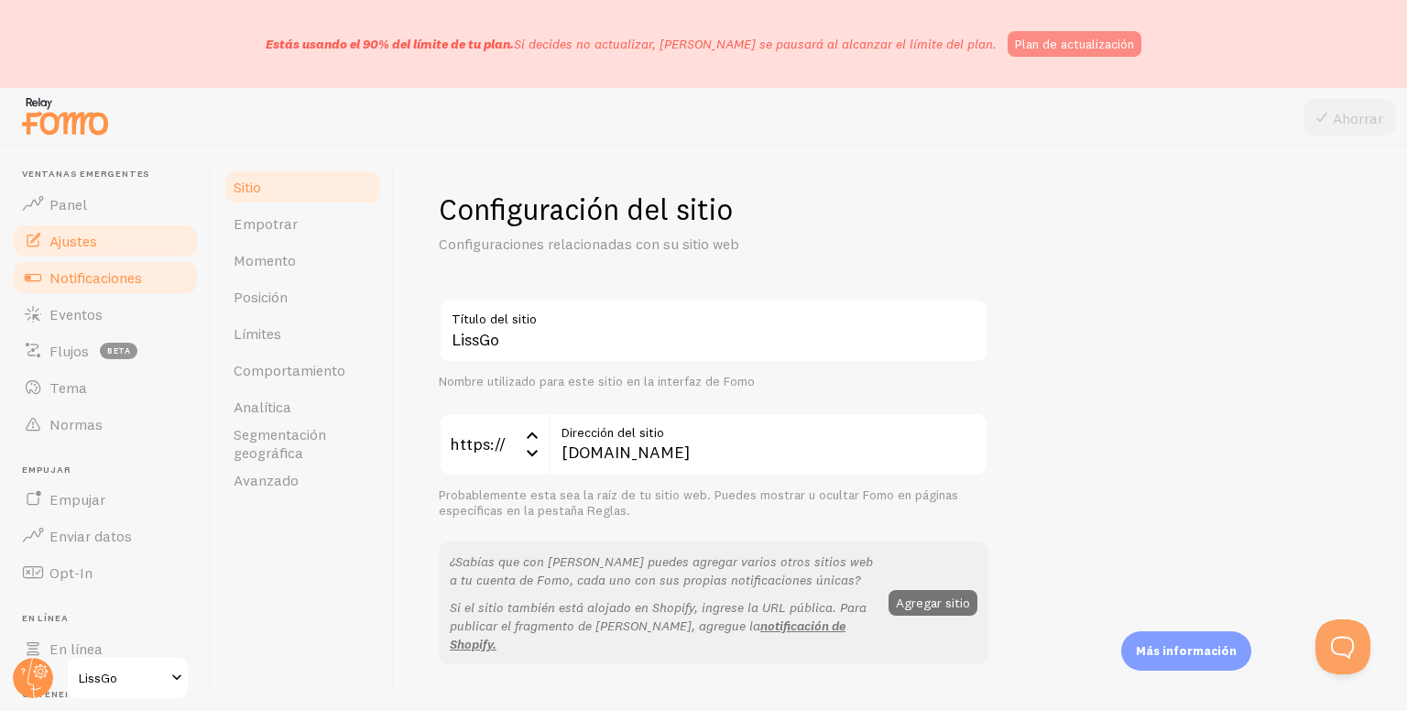
click at [112, 266] on link "Notificaciones" at bounding box center [105, 277] width 189 height 37
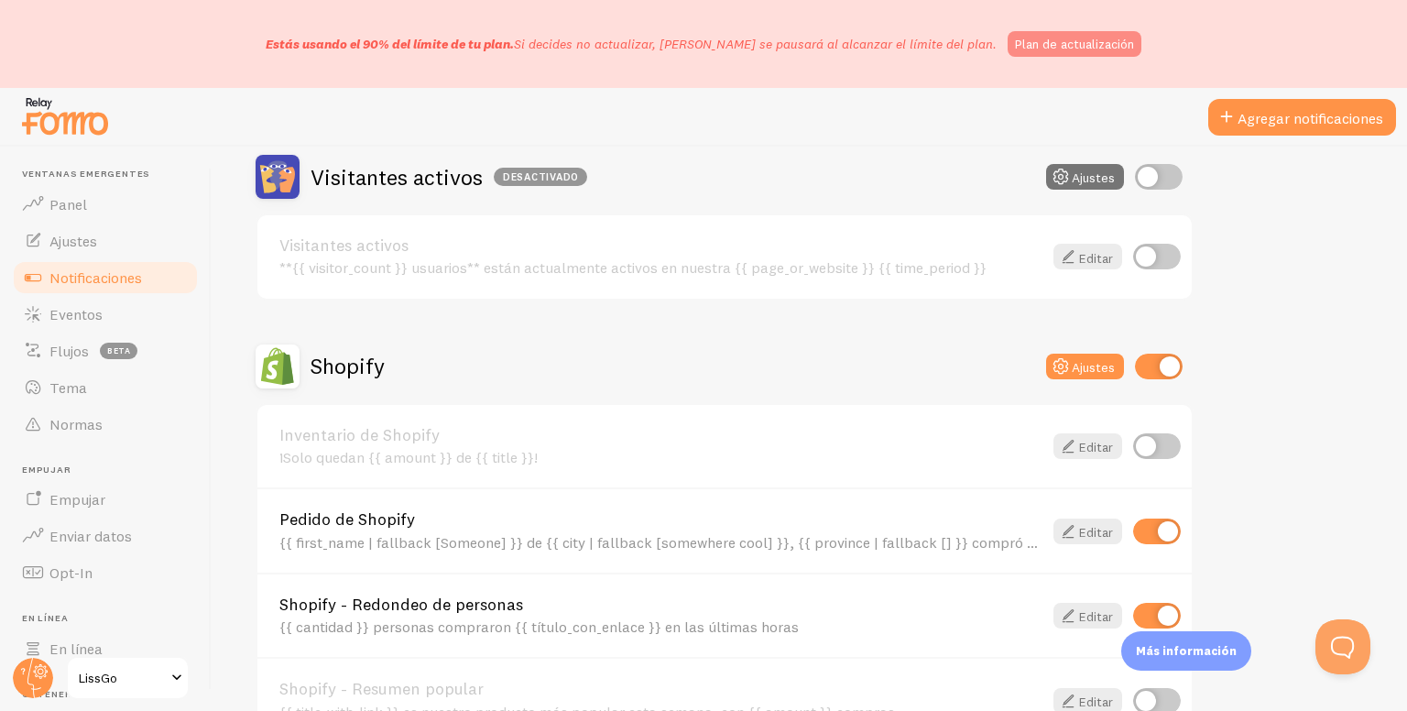
scroll to position [549, 0]
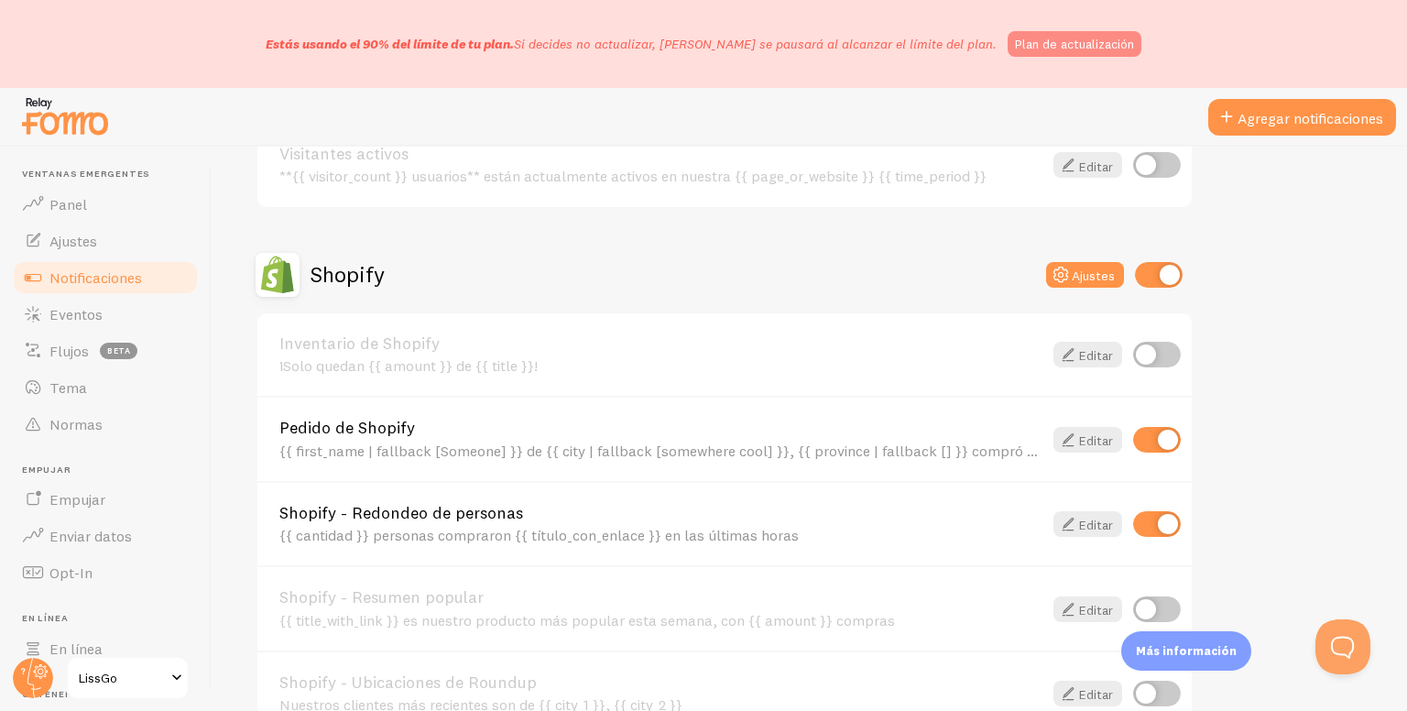
click at [1170, 530] on input "checkbox" at bounding box center [1157, 524] width 48 height 26
checkbox input "false"
